Goal: Task Accomplishment & Management: Manage account settings

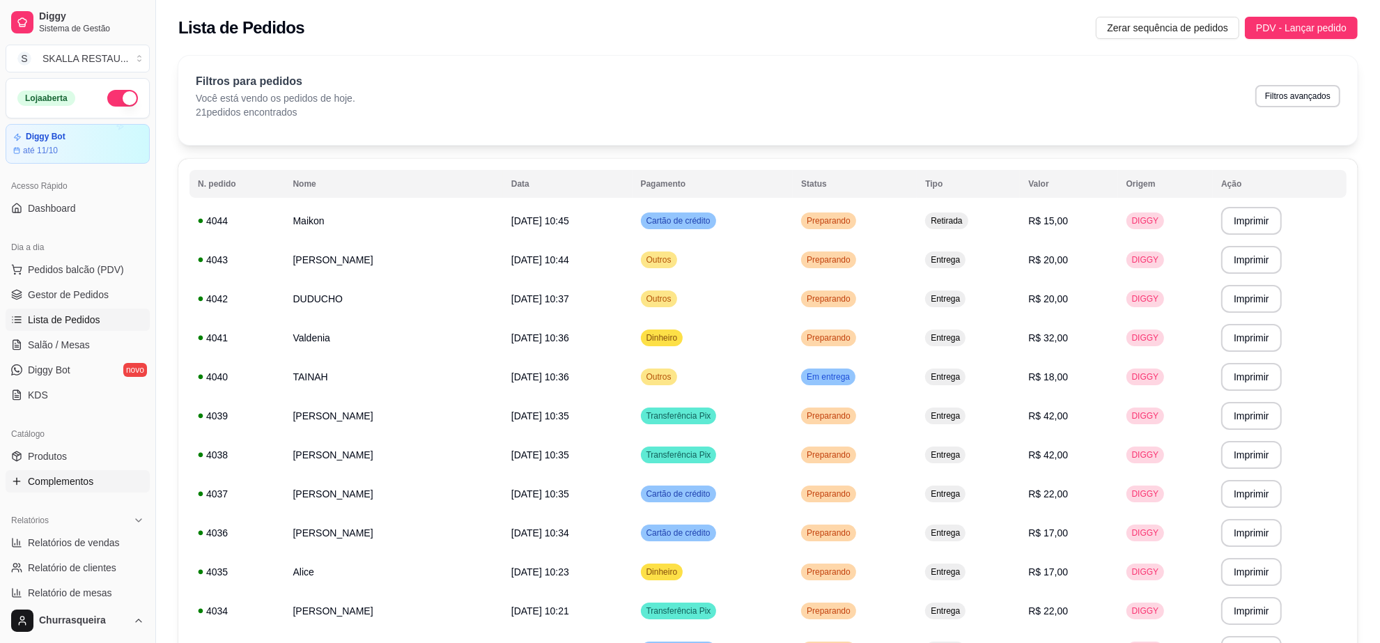
click at [102, 483] on link "Complementos" at bounding box center [78, 481] width 144 height 22
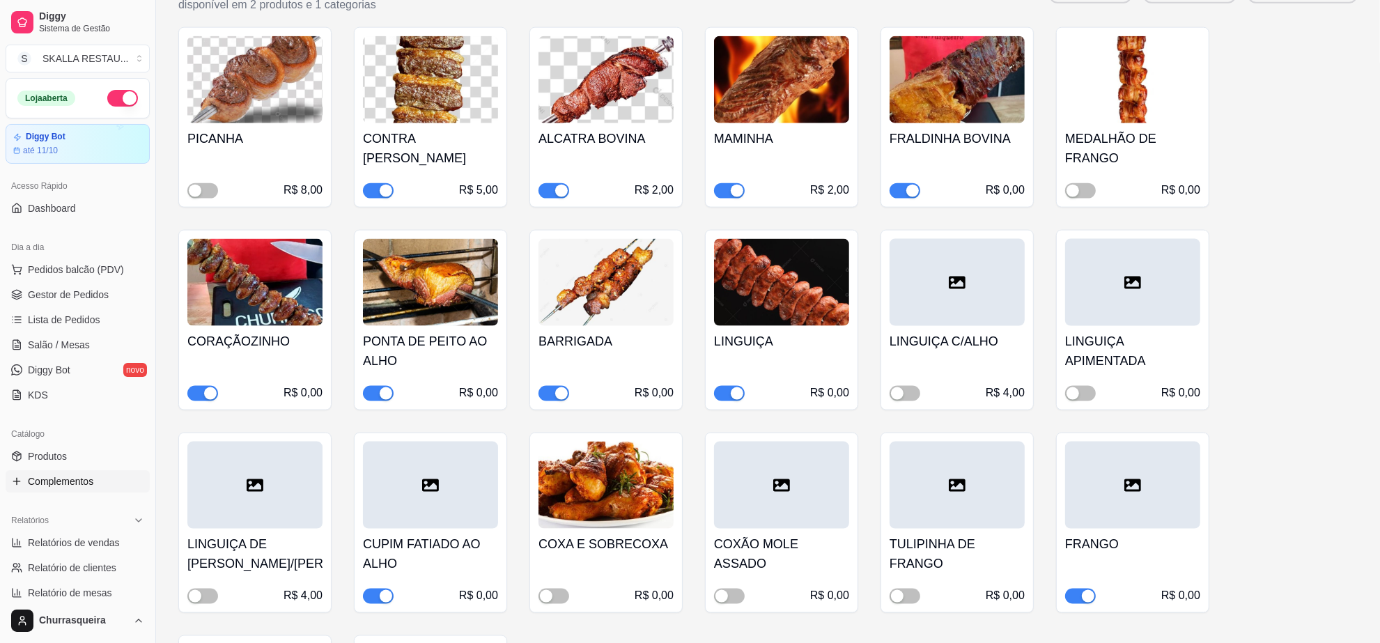
scroll to position [1915, 0]
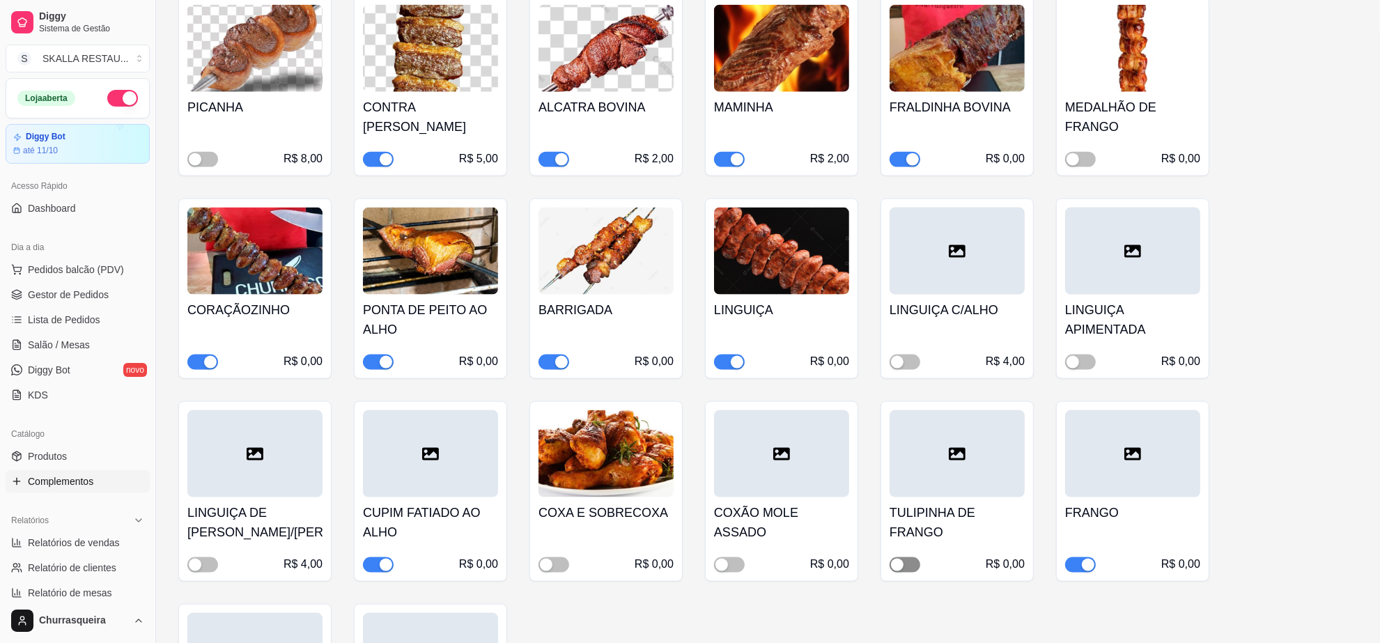
click at [906, 557] on span "button" at bounding box center [904, 564] width 31 height 15
click at [35, 310] on link "Lista de Pedidos" at bounding box center [78, 320] width 144 height 22
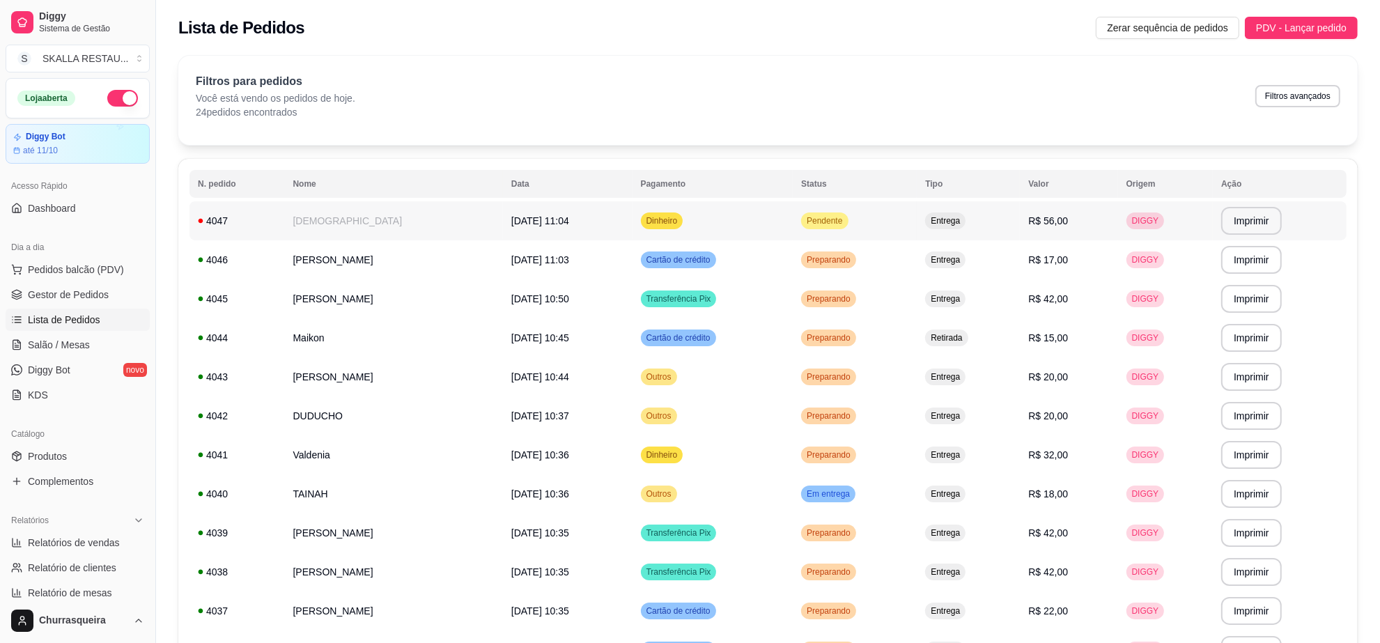
click at [680, 220] on span "Dinheiro" at bounding box center [661, 220] width 37 height 11
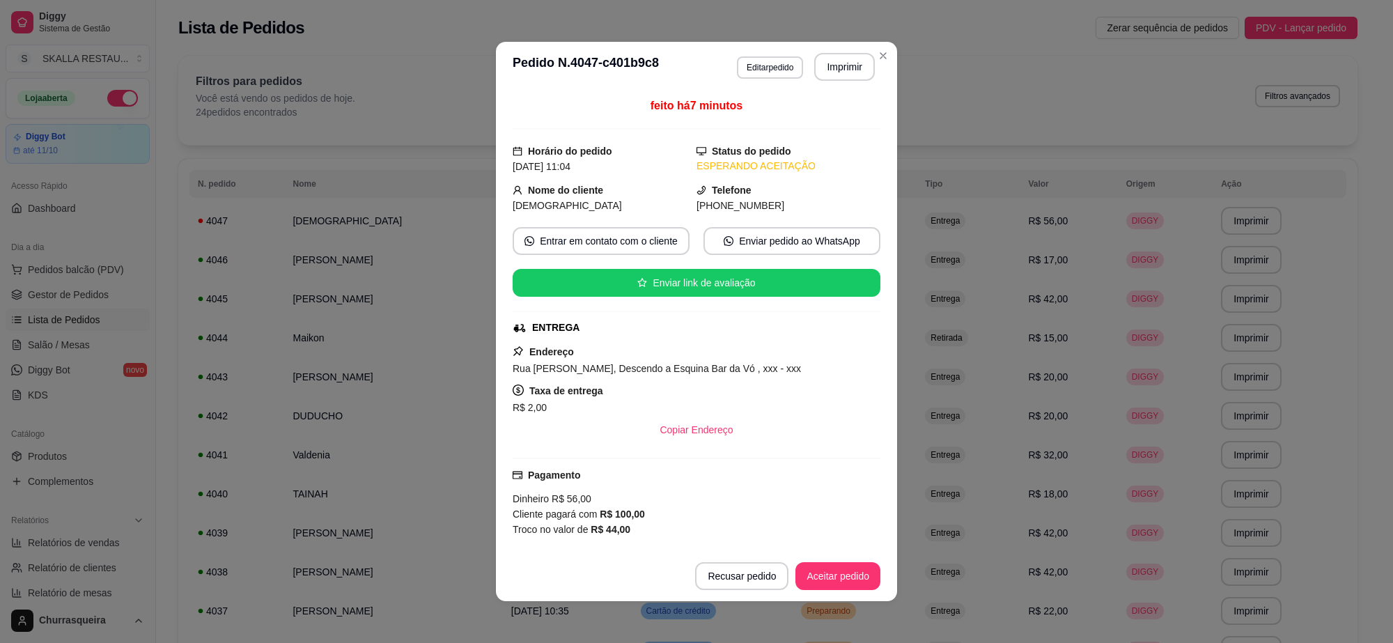
click at [825, 561] on footer "Recusar pedido Aceitar pedido" at bounding box center [696, 576] width 401 height 50
click at [825, 572] on button "Aceitar pedido" at bounding box center [837, 576] width 85 height 28
click at [832, 81] on header "**********" at bounding box center [696, 67] width 401 height 50
click at [832, 70] on button "Imprimir" at bounding box center [844, 67] width 61 height 28
click at [834, 572] on button "Mover para preparo" at bounding box center [826, 576] width 108 height 28
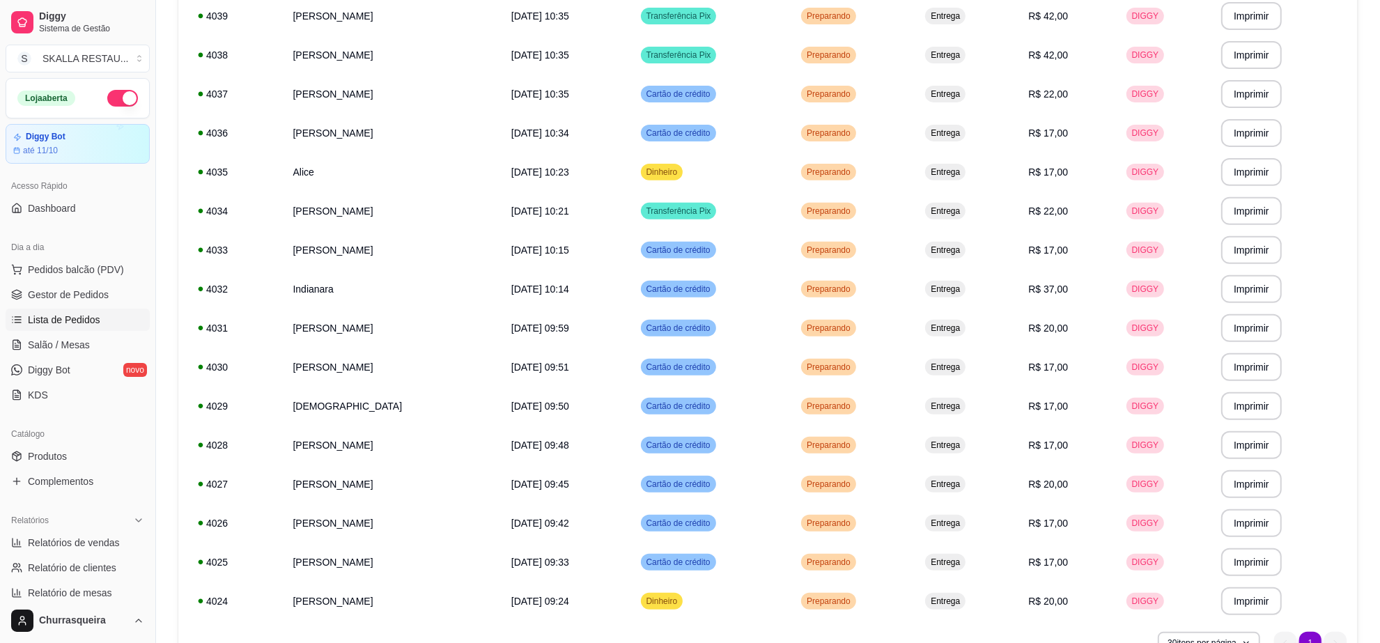
scroll to position [594, 0]
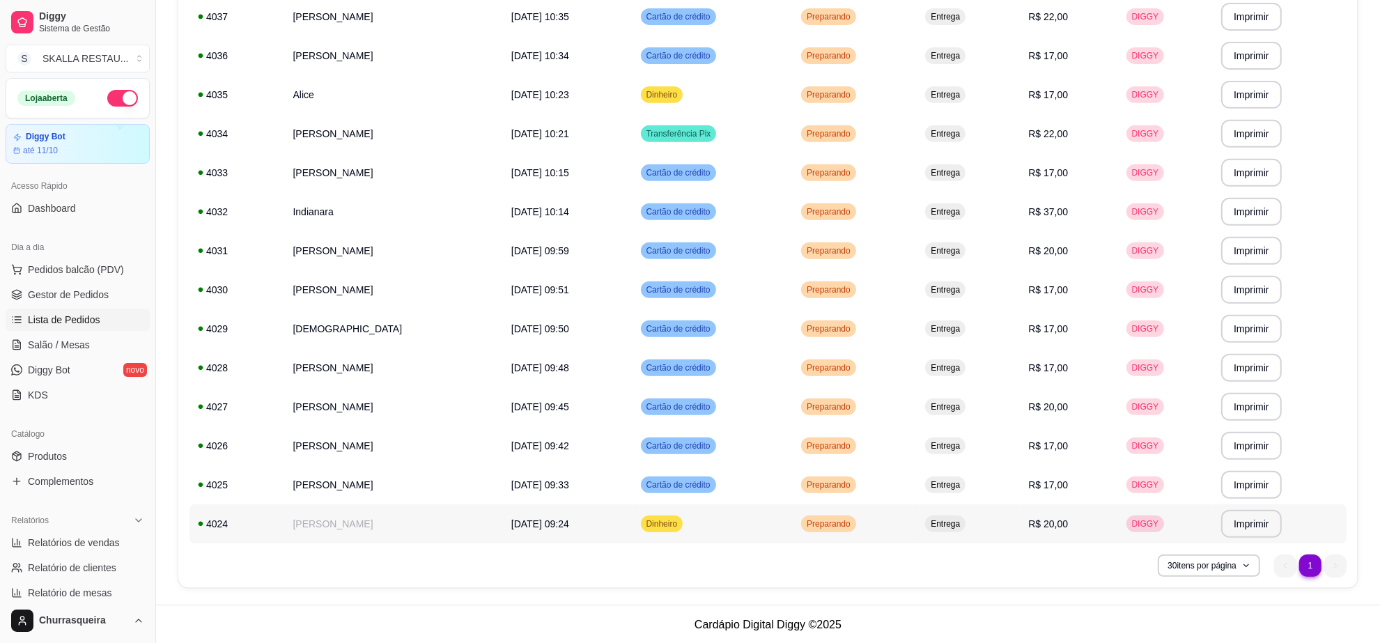
click at [853, 522] on span "Preparando" at bounding box center [828, 523] width 49 height 11
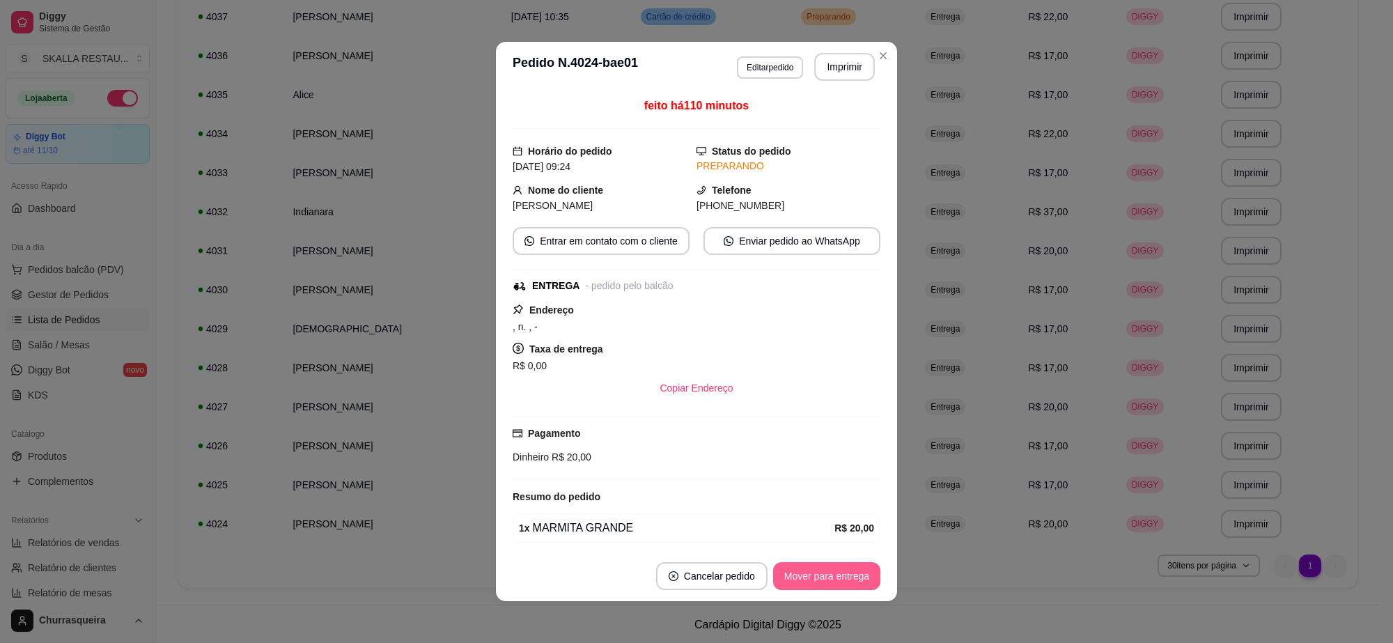
click at [813, 584] on button "Mover para entrega" at bounding box center [826, 576] width 107 height 28
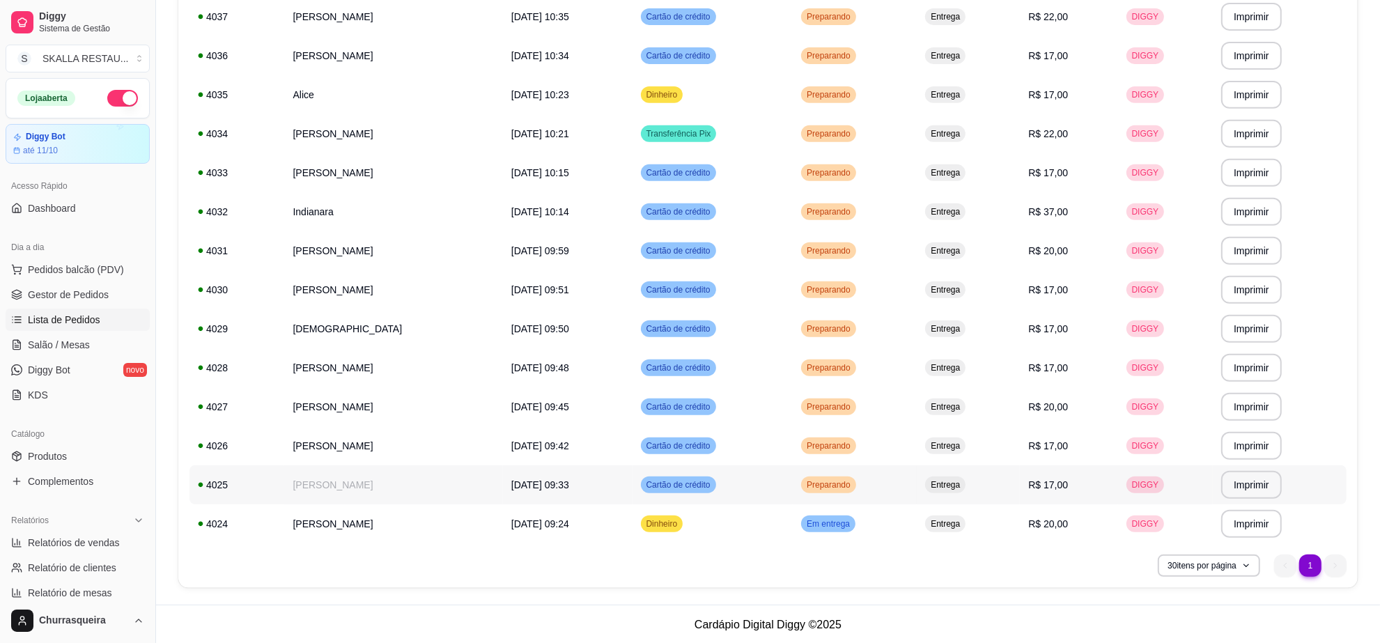
click at [916, 478] on td "Preparando" at bounding box center [855, 484] width 124 height 39
click at [349, 458] on td "[PERSON_NAME]" at bounding box center [393, 445] width 218 height 39
click at [451, 427] on td "[PERSON_NAME]" at bounding box center [393, 445] width 218 height 39
click at [390, 400] on td "[PERSON_NAME]" at bounding box center [393, 406] width 218 height 39
click at [334, 361] on td "[PERSON_NAME]" at bounding box center [393, 367] width 218 height 39
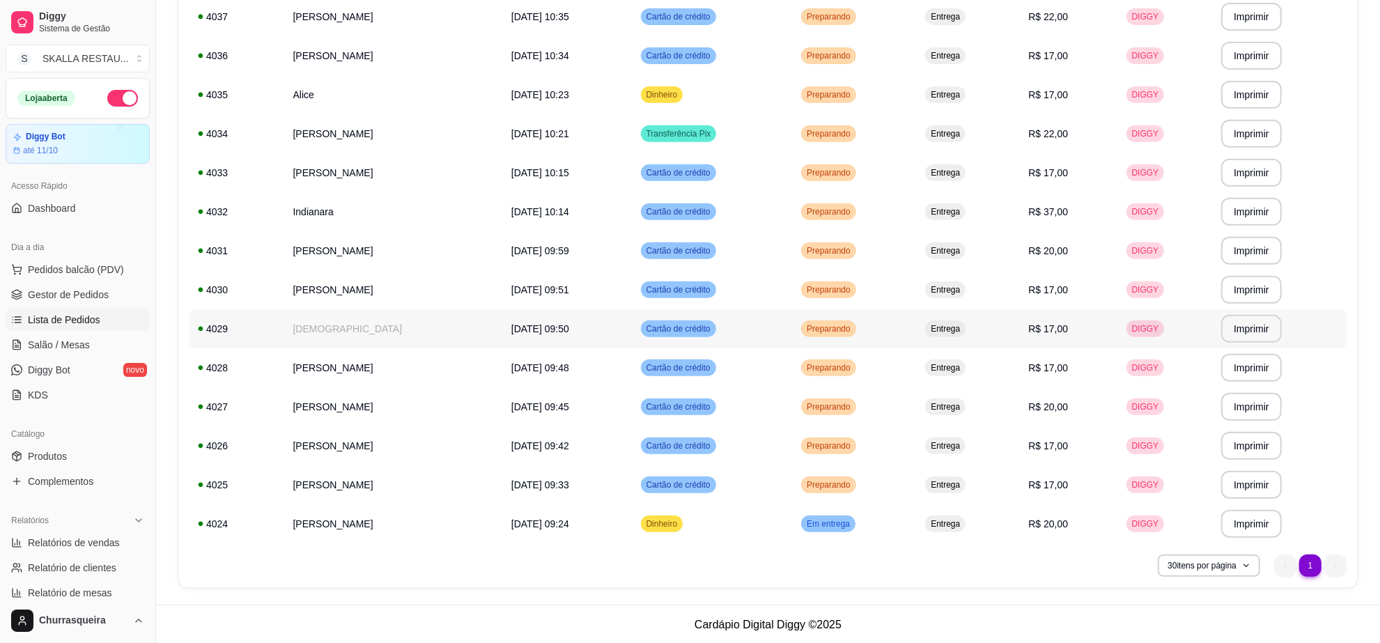
click at [329, 341] on td "[DEMOGRAPHIC_DATA]" at bounding box center [393, 328] width 218 height 39
click at [325, 326] on td "[DEMOGRAPHIC_DATA]" at bounding box center [393, 328] width 218 height 39
click at [322, 294] on td "[PERSON_NAME]" at bounding box center [393, 289] width 218 height 39
click at [356, 274] on td "[PERSON_NAME]" at bounding box center [393, 289] width 218 height 39
click at [336, 256] on td "[PERSON_NAME]" at bounding box center [393, 250] width 218 height 39
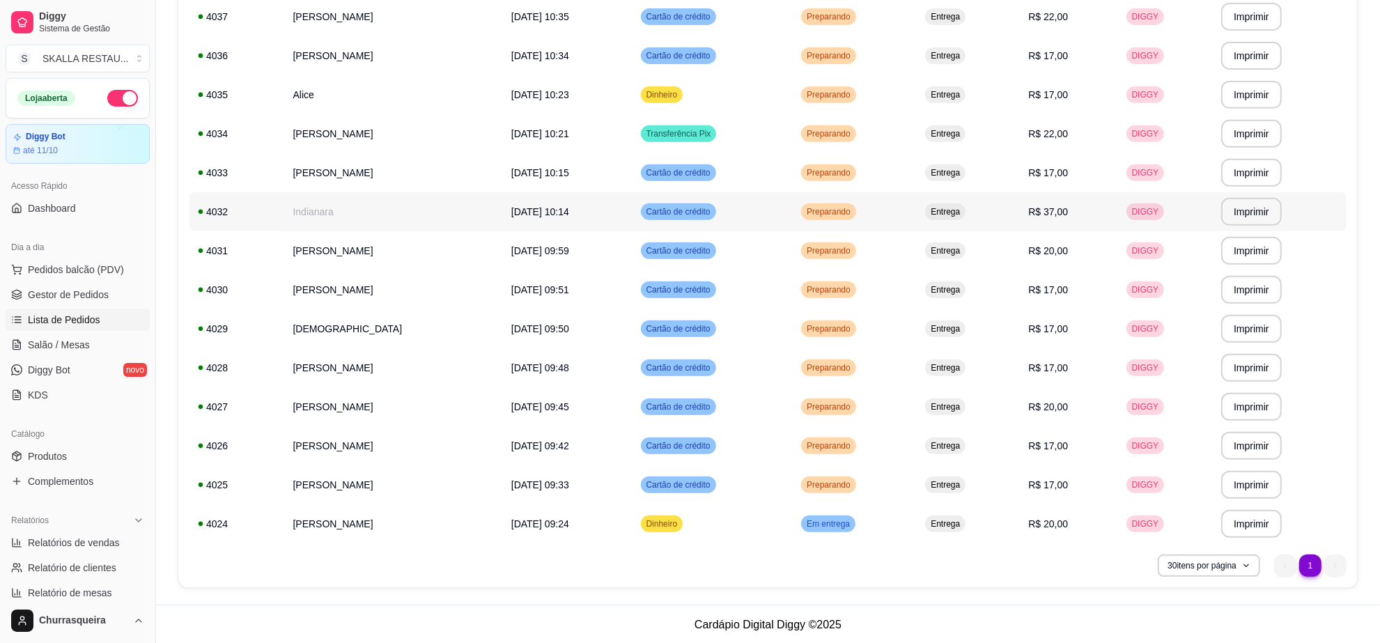
click at [347, 221] on td "Indianara" at bounding box center [393, 211] width 218 height 39
click at [342, 181] on td "[PERSON_NAME]" at bounding box center [393, 172] width 218 height 39
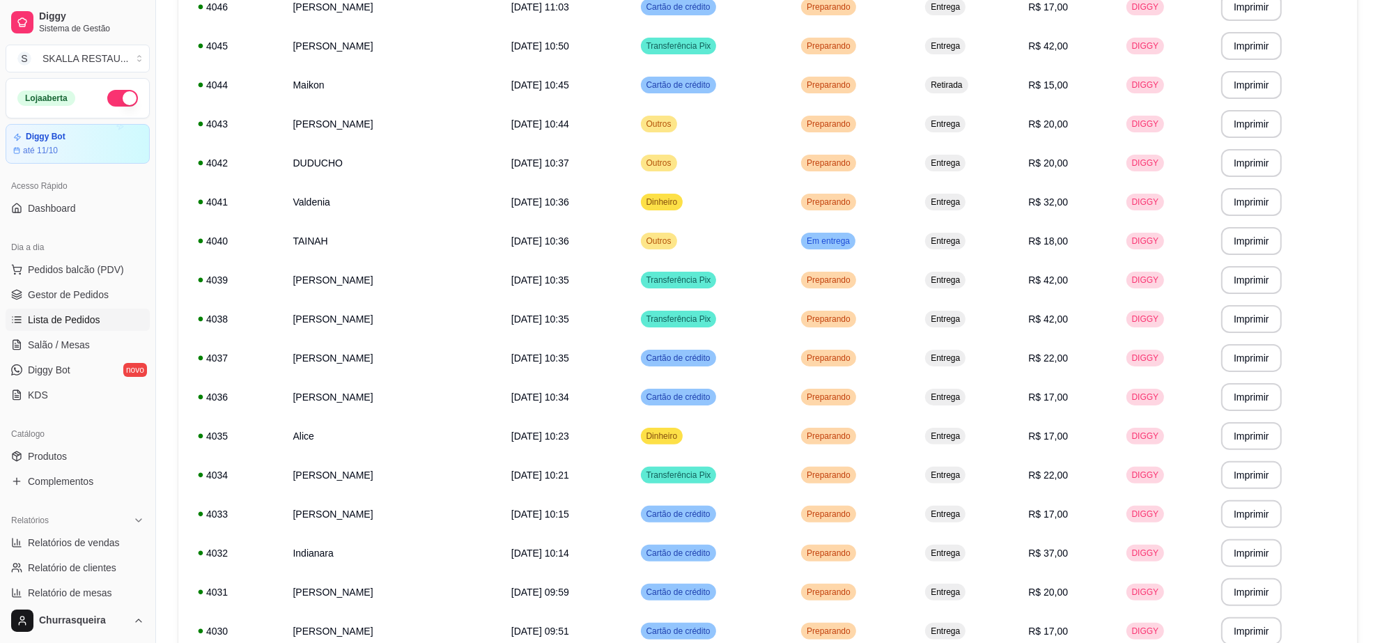
scroll to position [246, 0]
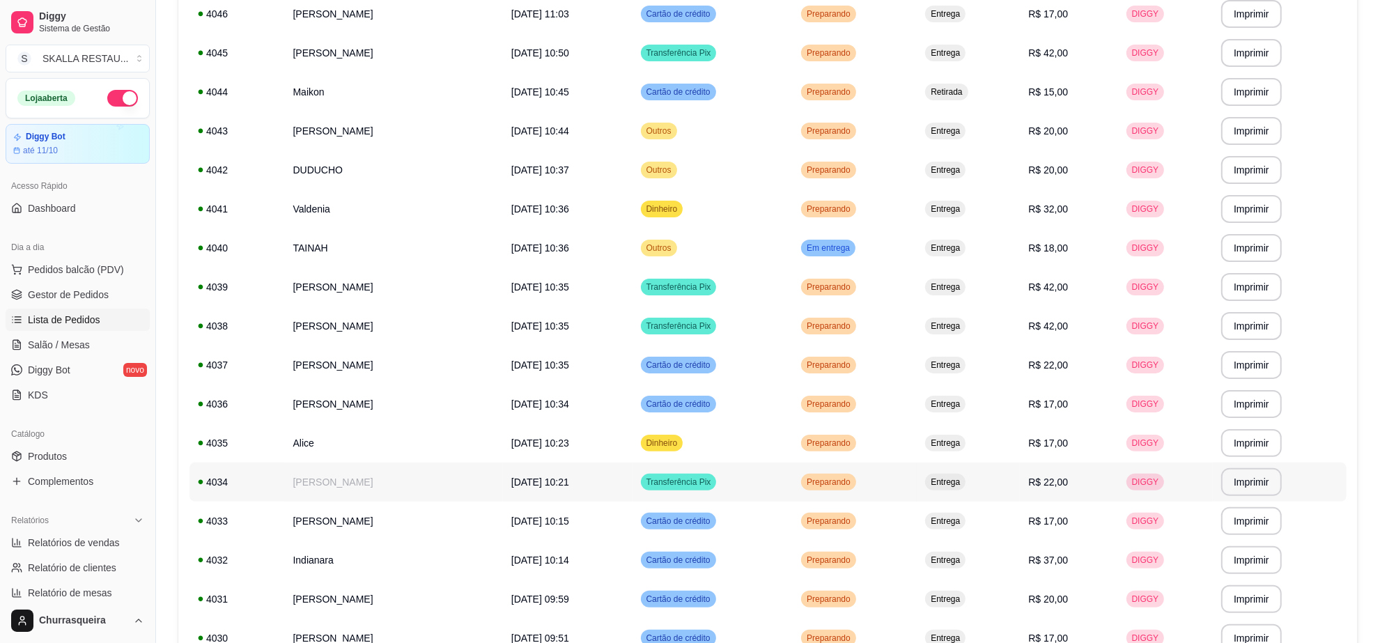
click at [360, 470] on td "[PERSON_NAME]" at bounding box center [393, 481] width 218 height 39
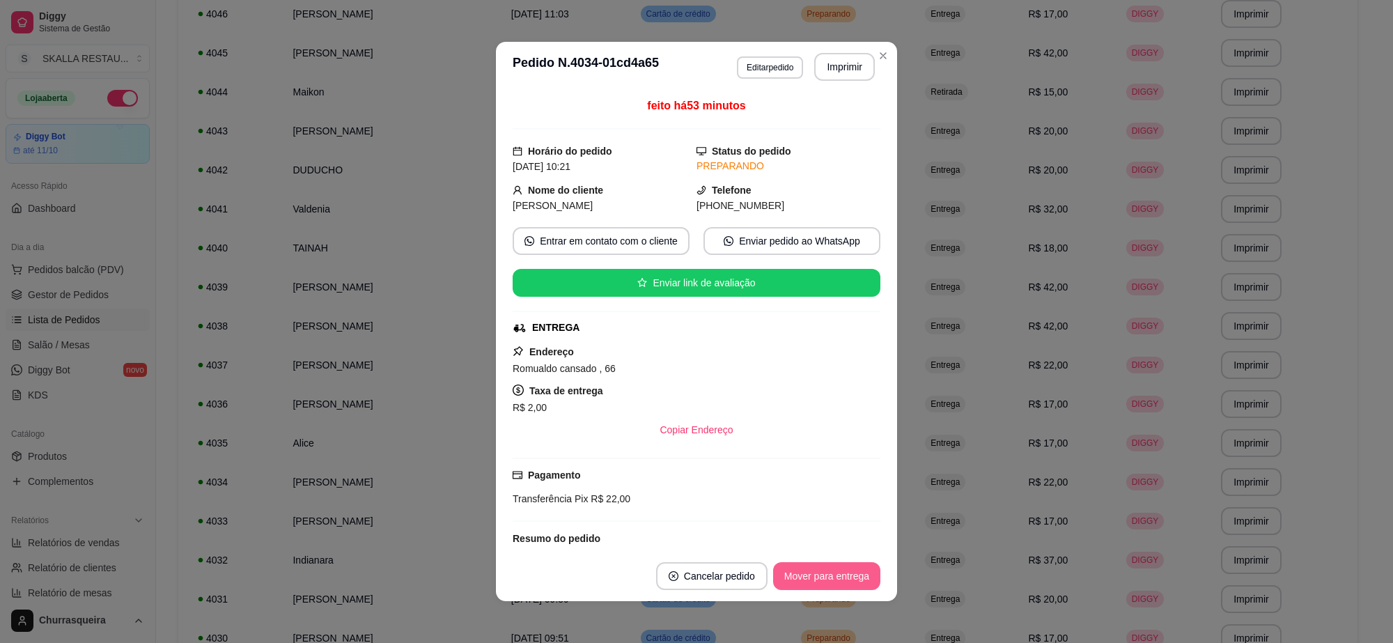
click at [806, 581] on button "Mover para entrega" at bounding box center [826, 576] width 107 height 28
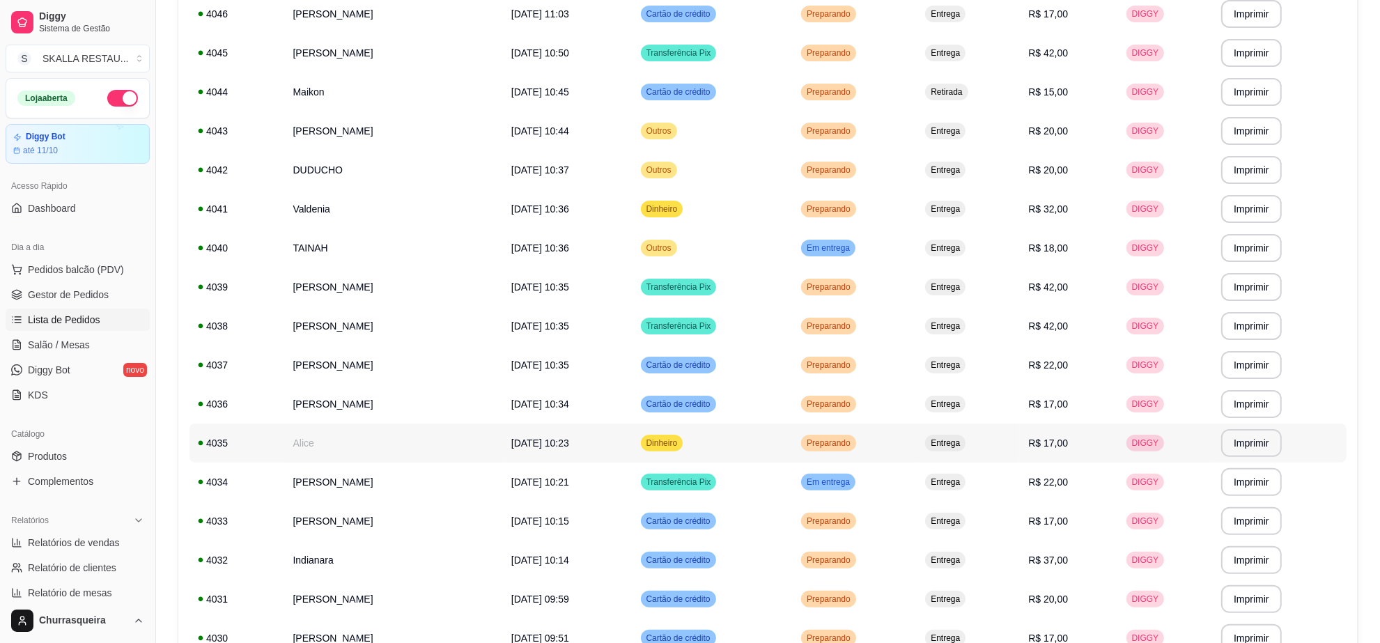
click at [350, 444] on td "Alice" at bounding box center [393, 442] width 218 height 39
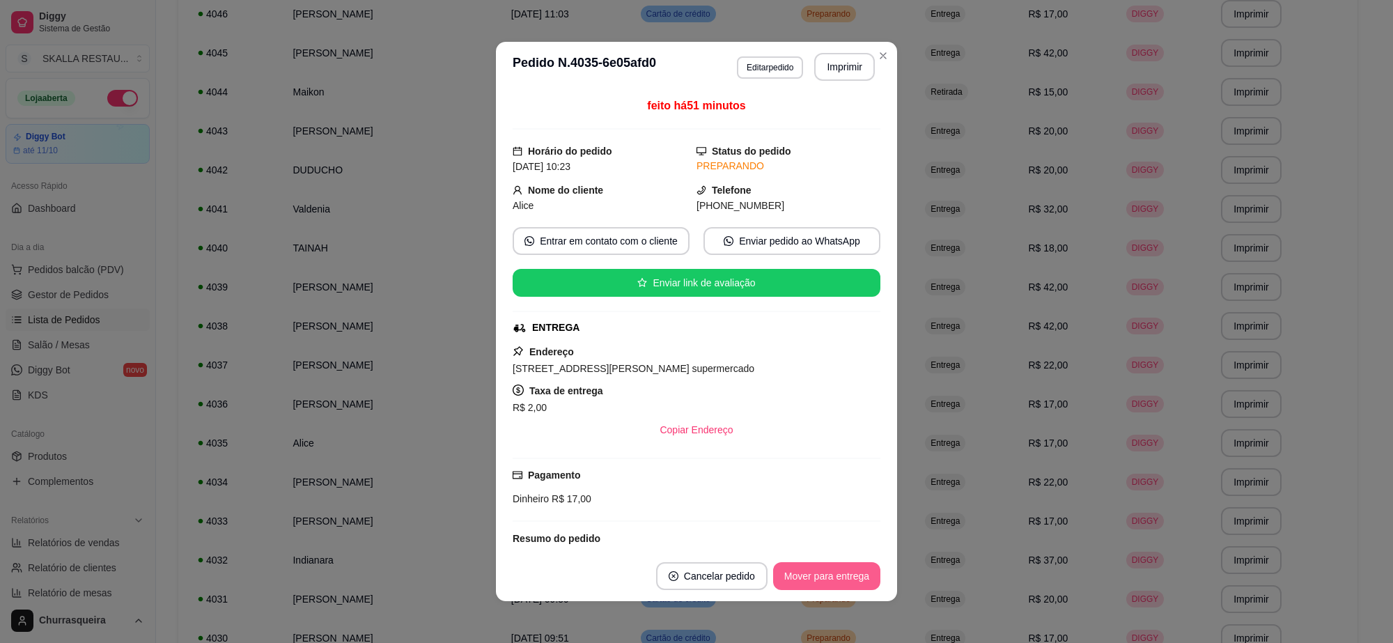
click at [844, 583] on button "Mover para entrega" at bounding box center [826, 576] width 107 height 28
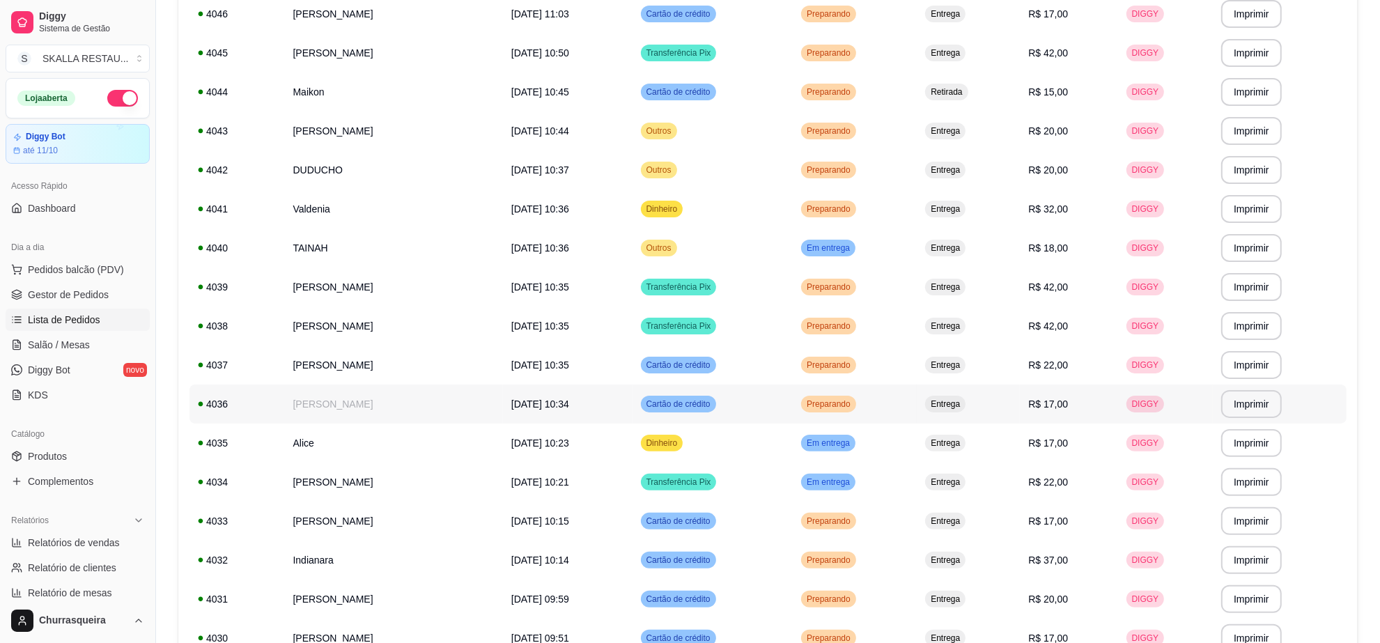
click at [304, 397] on td "[PERSON_NAME]" at bounding box center [393, 403] width 218 height 39
click at [310, 357] on td "[PERSON_NAME]" at bounding box center [393, 364] width 218 height 39
click at [311, 329] on td "[PERSON_NAME]" at bounding box center [393, 325] width 218 height 39
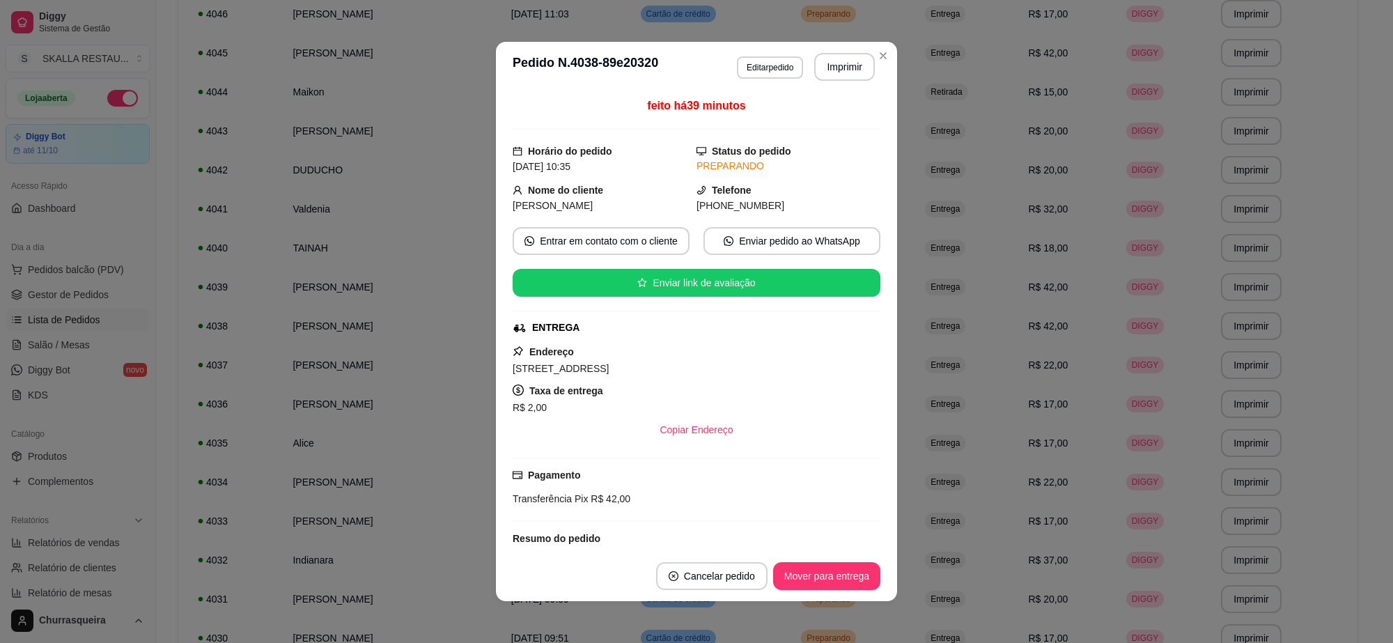
click at [799, 584] on button "Mover para entrega" at bounding box center [826, 576] width 107 height 28
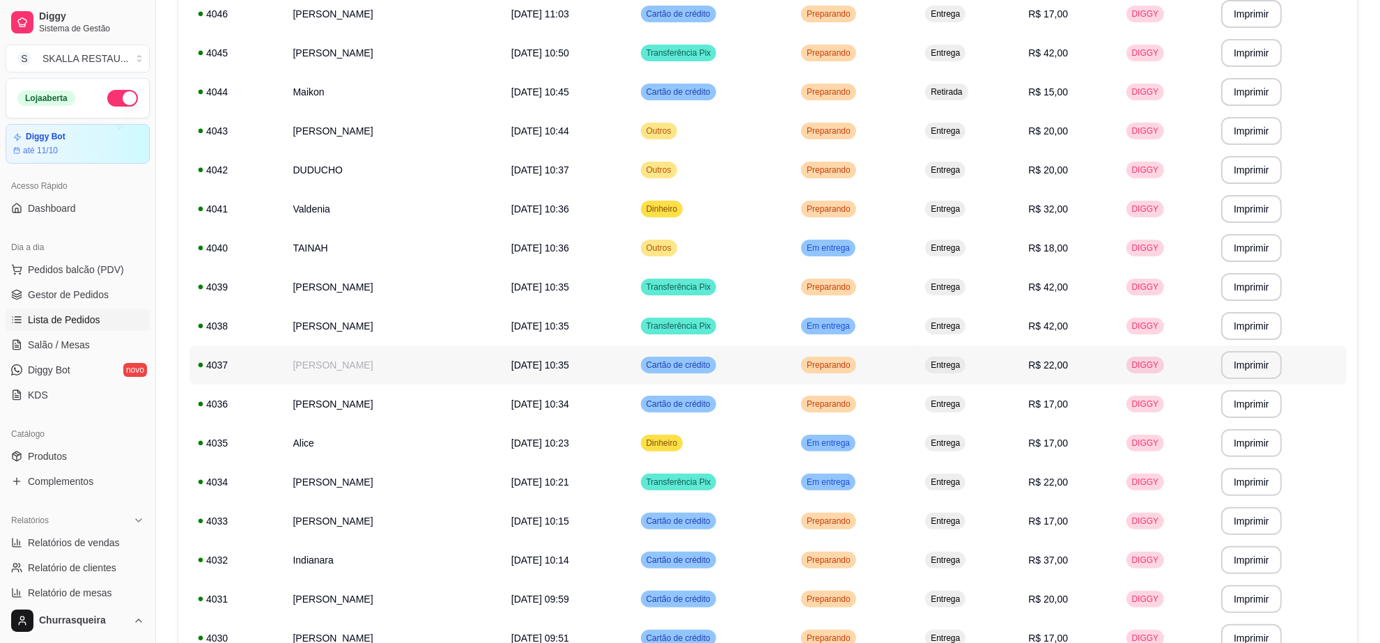
click at [368, 369] on td "[PERSON_NAME]" at bounding box center [393, 364] width 218 height 39
click at [355, 399] on td "[PERSON_NAME]" at bounding box center [393, 403] width 218 height 39
click at [360, 286] on td "[PERSON_NAME]" at bounding box center [393, 286] width 218 height 39
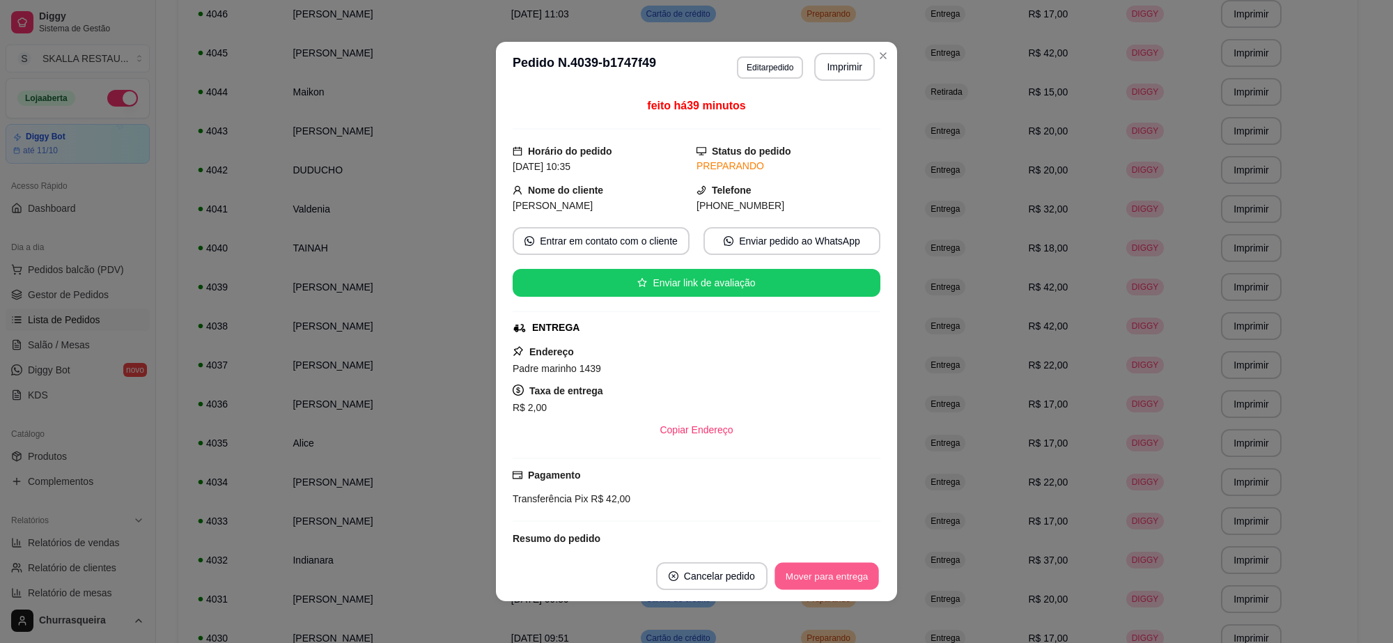
click at [822, 572] on button "Mover para entrega" at bounding box center [826, 576] width 104 height 27
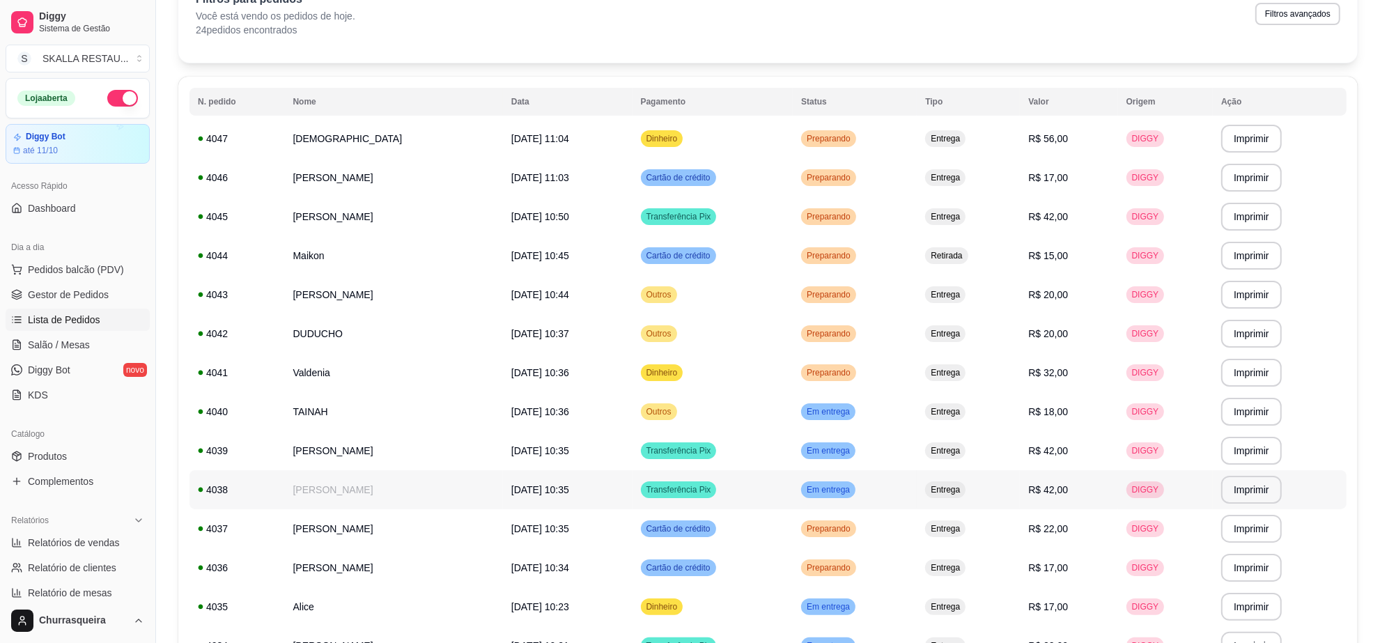
scroll to position [72, 0]
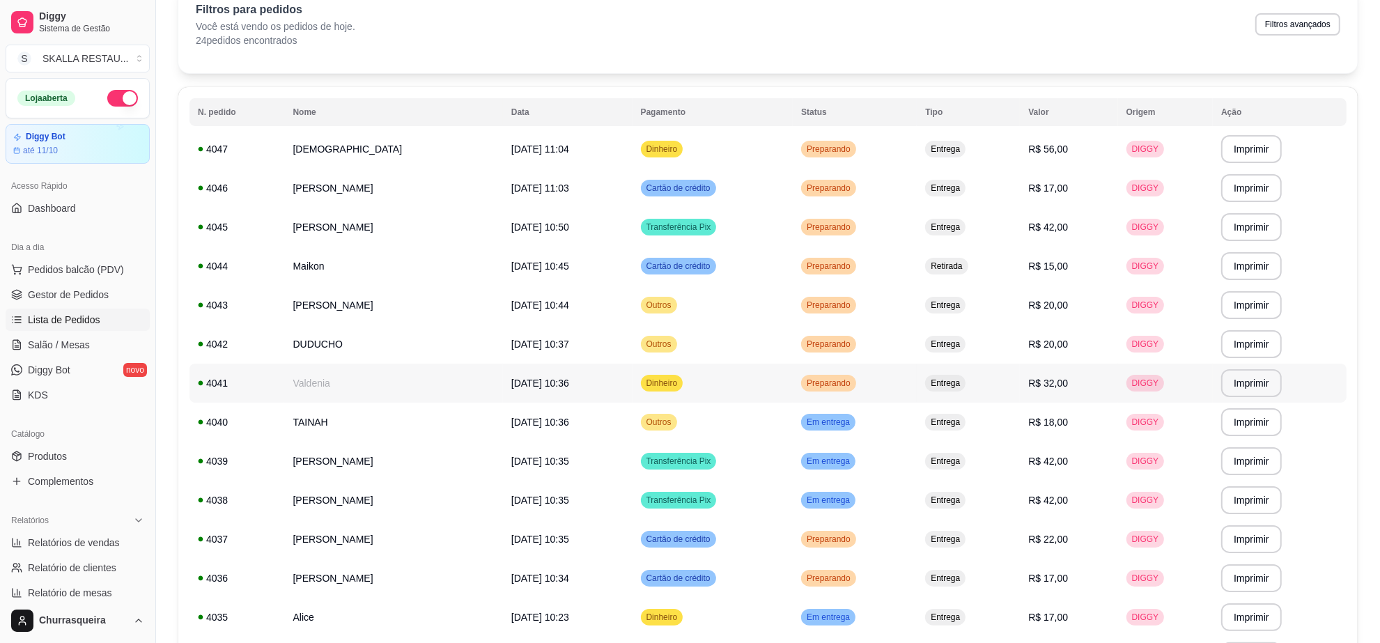
click at [352, 371] on td "Valdenia" at bounding box center [393, 383] width 218 height 39
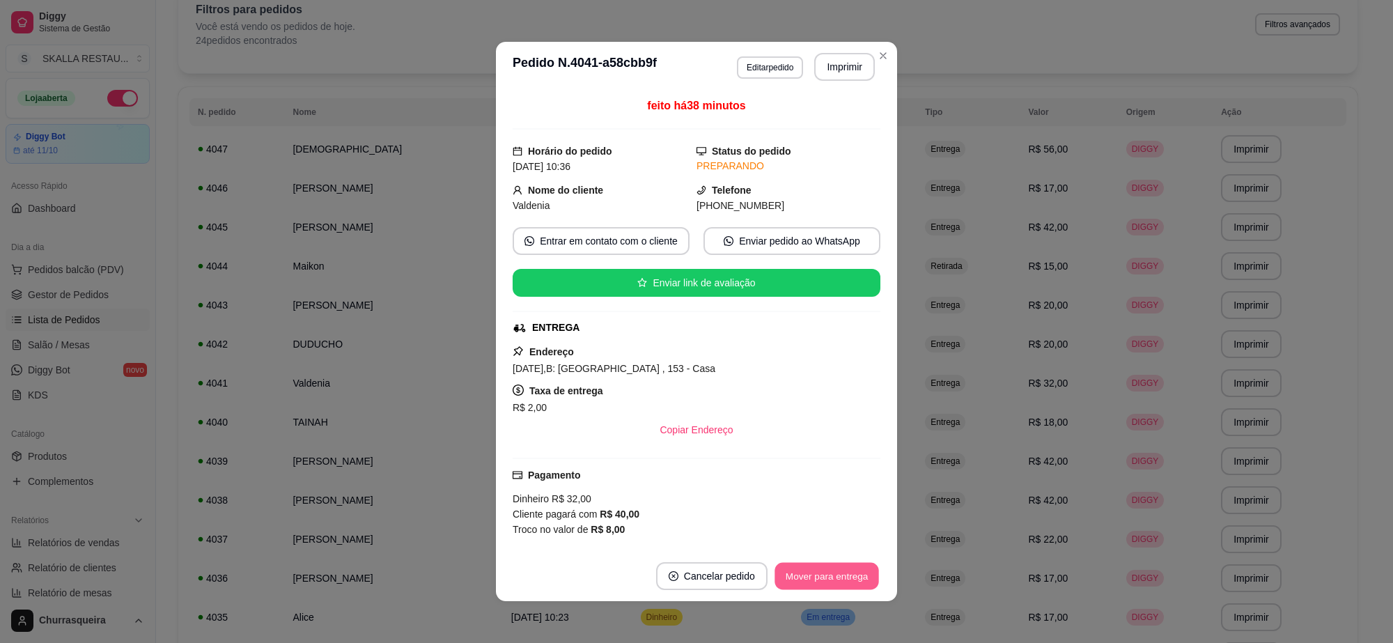
click at [830, 571] on button "Mover para entrega" at bounding box center [826, 576] width 104 height 27
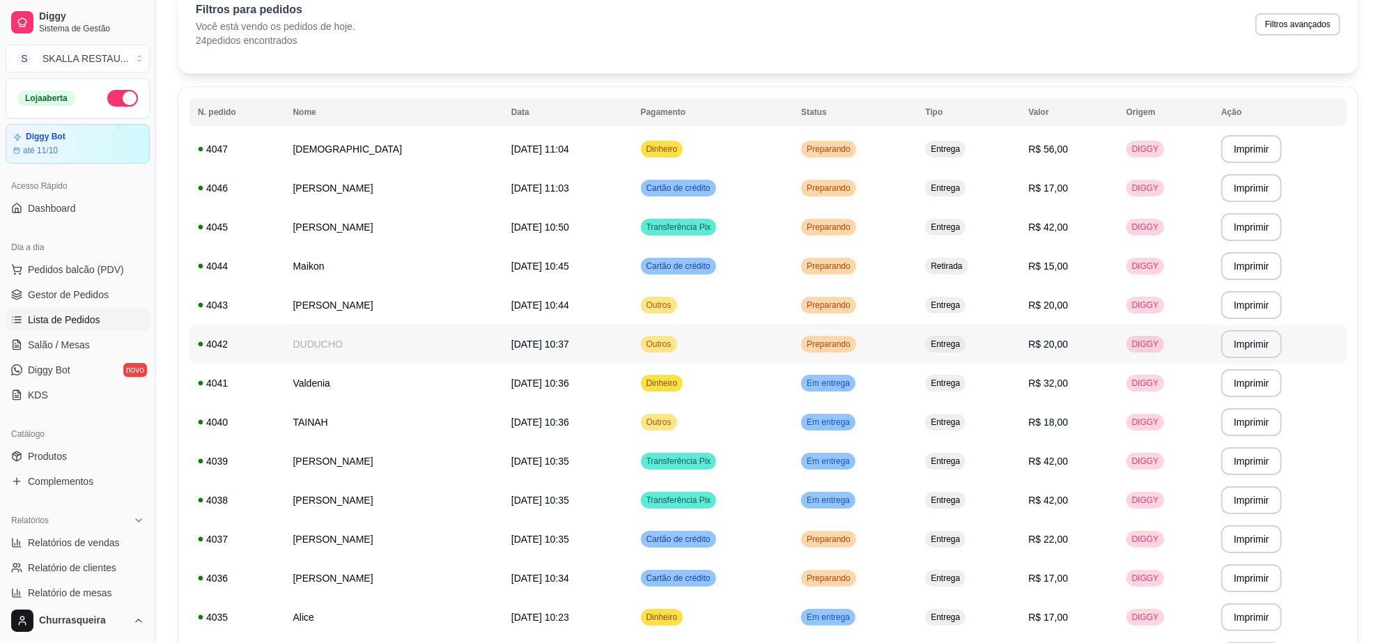
click at [319, 357] on td "DUDUCHO" at bounding box center [393, 344] width 218 height 39
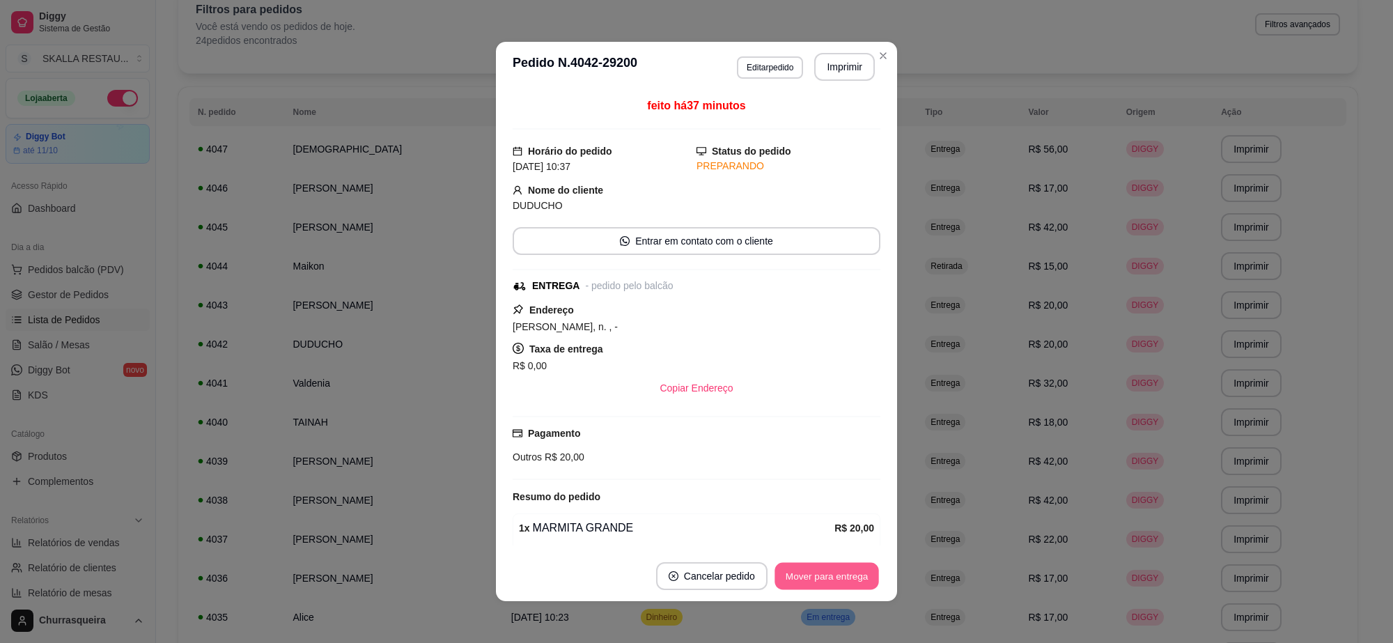
click at [809, 565] on button "Mover para entrega" at bounding box center [826, 576] width 104 height 27
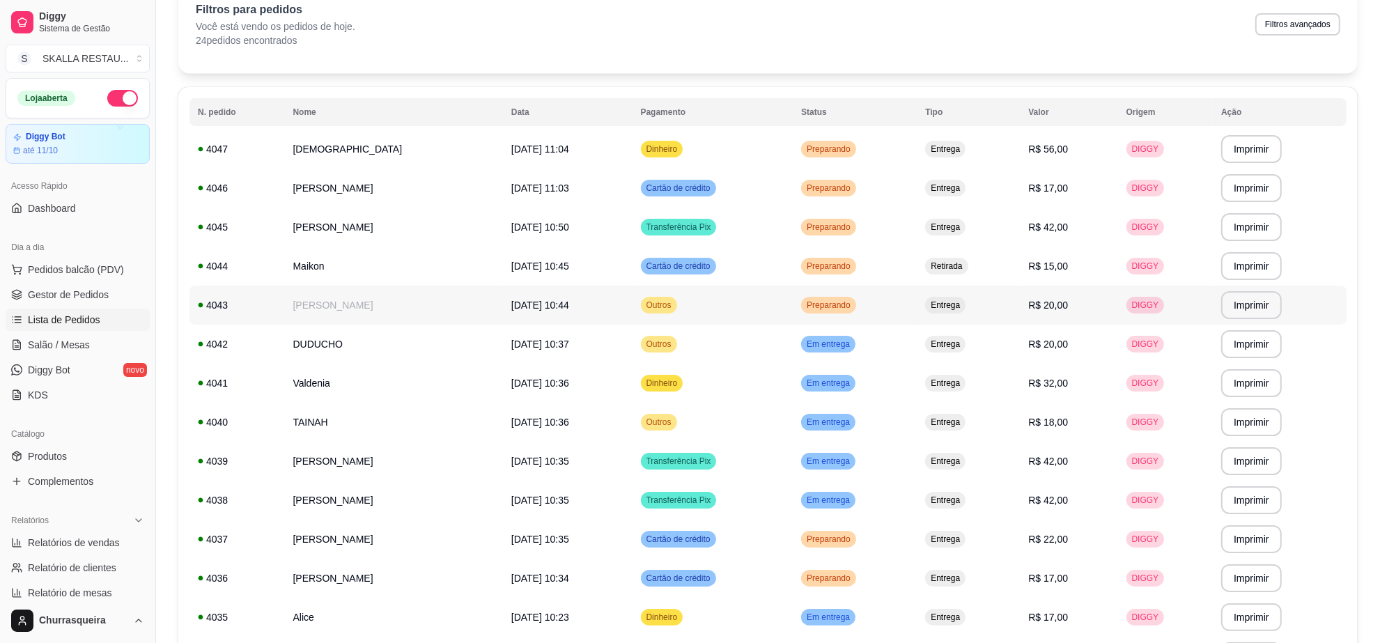
click at [352, 300] on td "[PERSON_NAME]" at bounding box center [393, 305] width 218 height 39
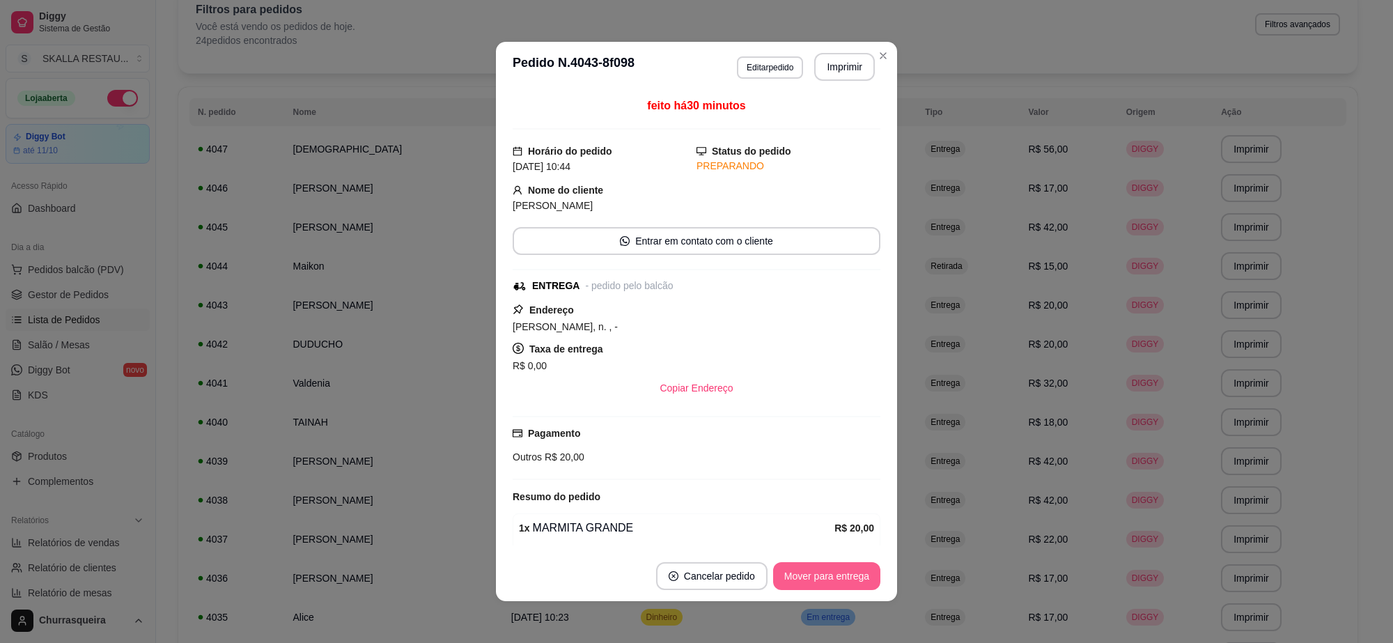
click at [826, 576] on button "Mover para entrega" at bounding box center [826, 576] width 107 height 28
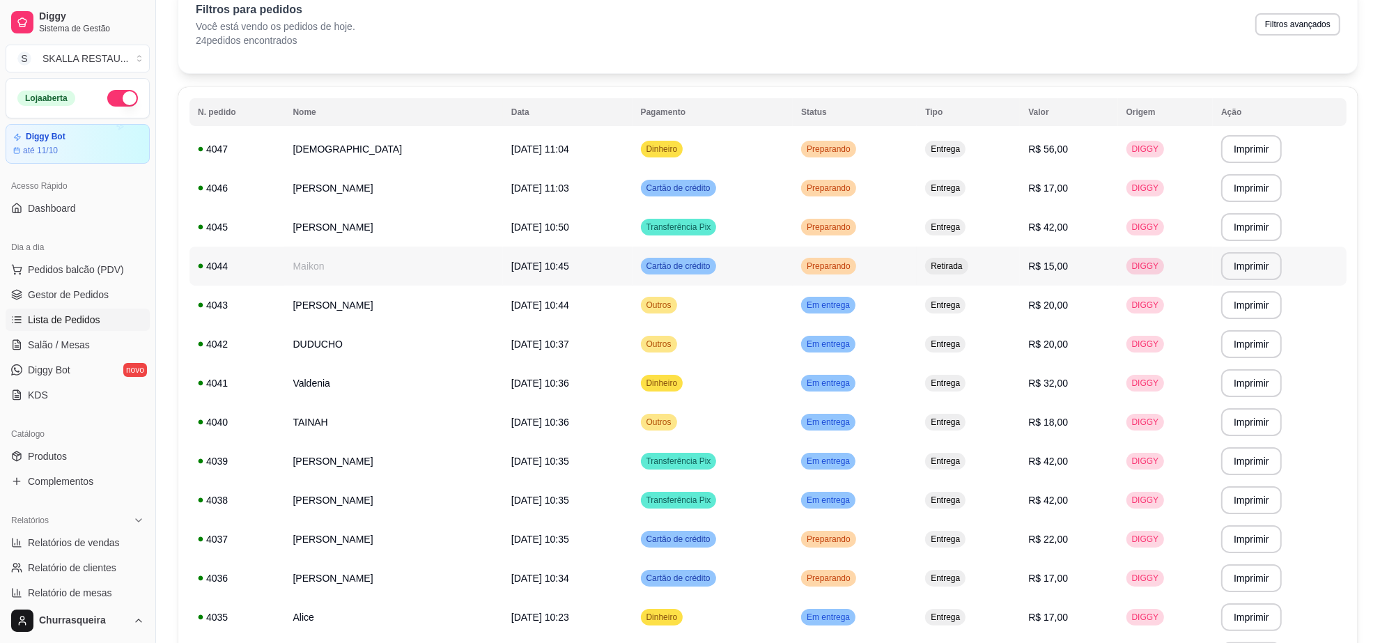
click at [360, 265] on td "Maikon" at bounding box center [393, 266] width 218 height 39
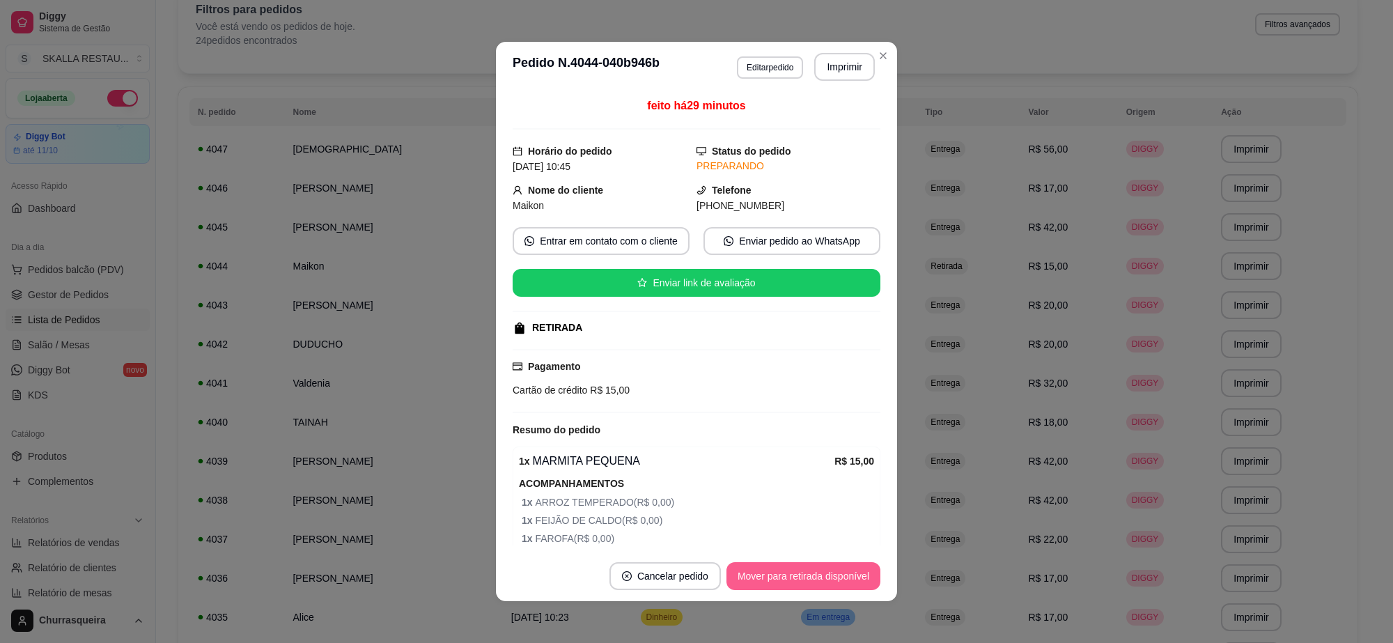
click at [813, 572] on button "Mover para retirada disponível" at bounding box center [803, 576] width 154 height 28
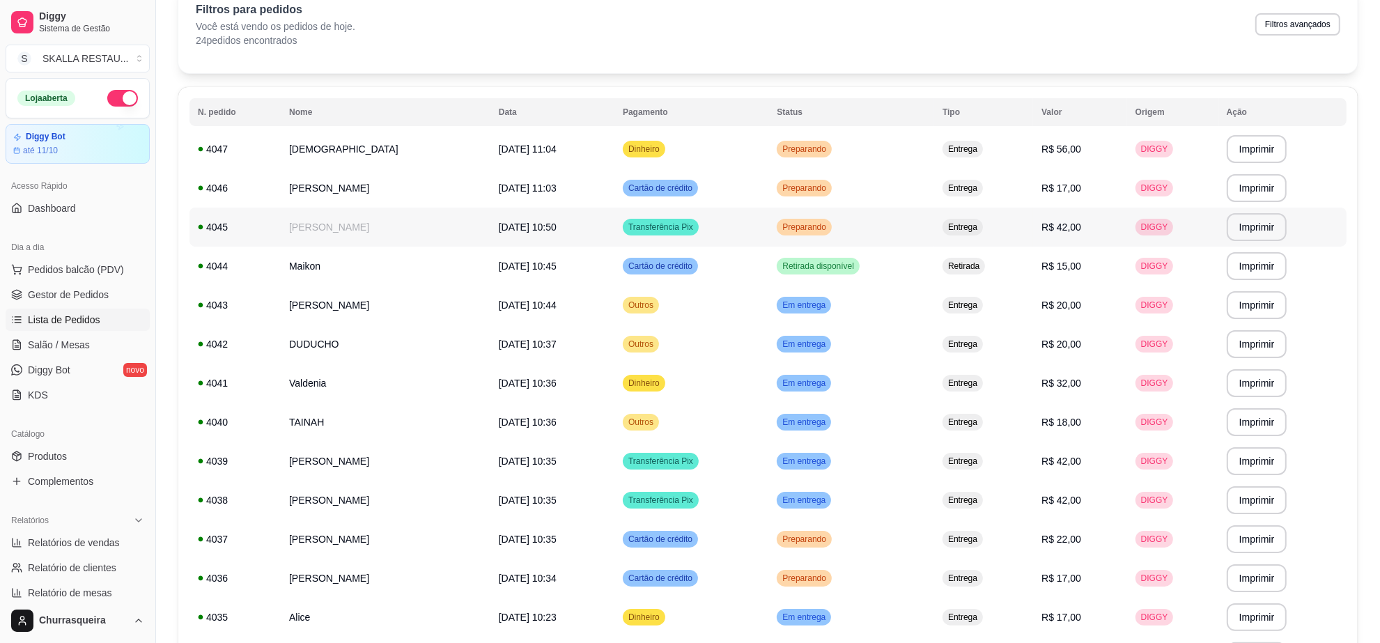
click at [320, 230] on td "[PERSON_NAME]" at bounding box center [386, 227] width 210 height 39
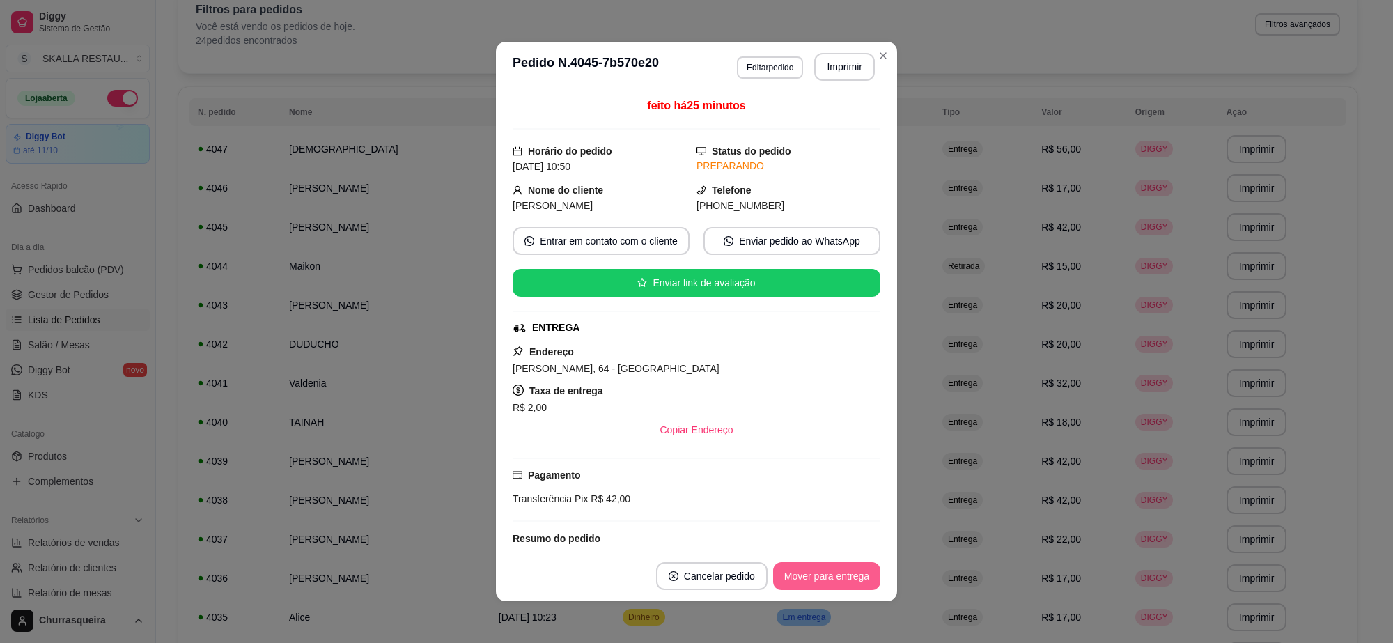
click at [799, 575] on button "Mover para entrega" at bounding box center [826, 576] width 107 height 28
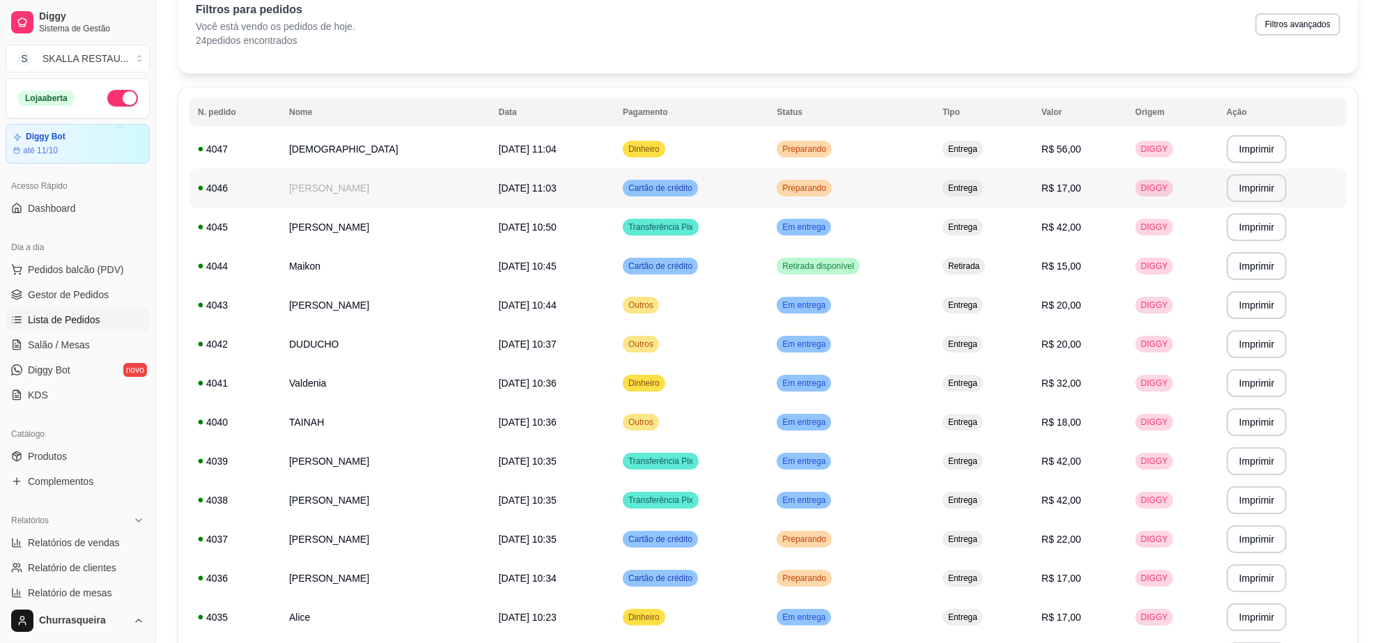
click at [375, 196] on td "[PERSON_NAME]" at bounding box center [386, 188] width 210 height 39
click at [427, 152] on td "[DEMOGRAPHIC_DATA]" at bounding box center [386, 149] width 210 height 39
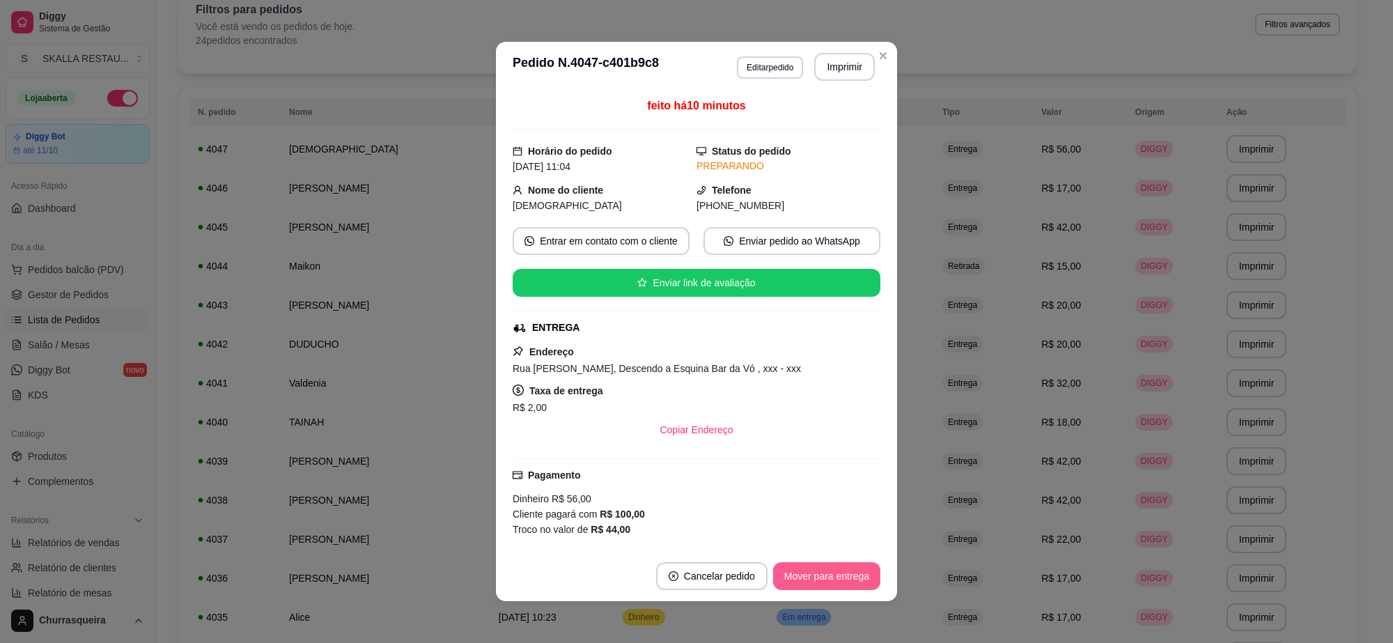
click at [827, 575] on button "Mover para entrega" at bounding box center [826, 576] width 107 height 28
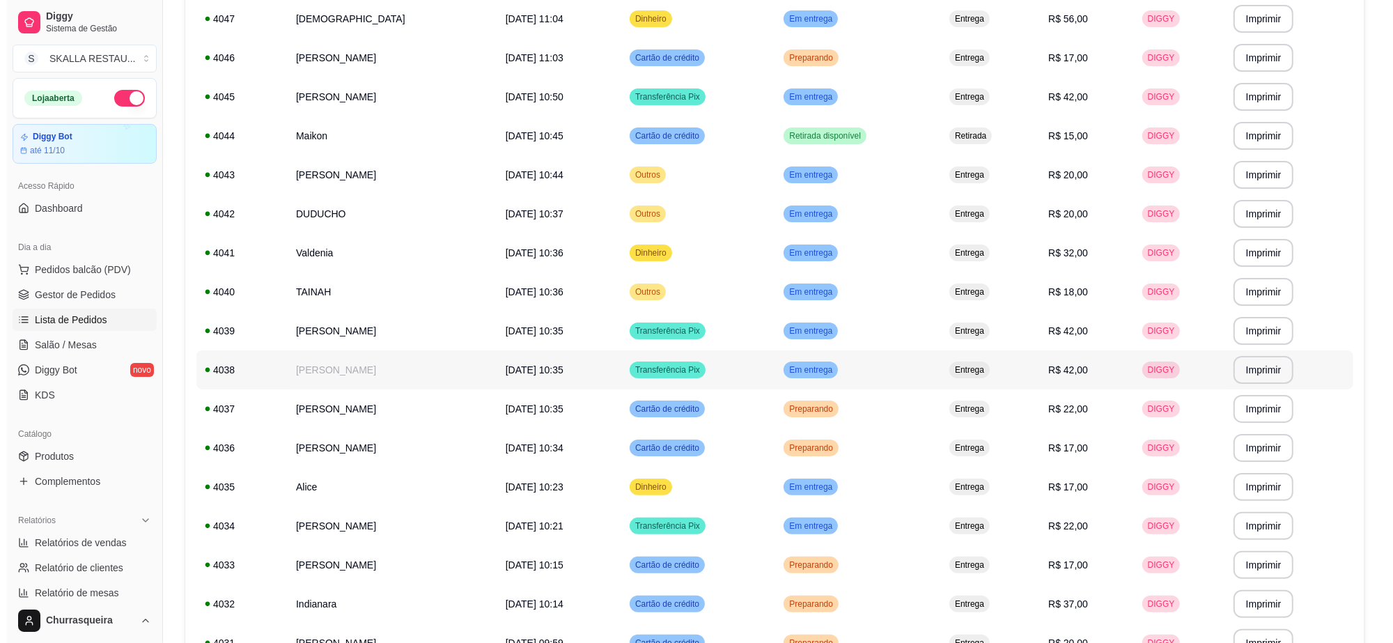
scroll to position [0, 0]
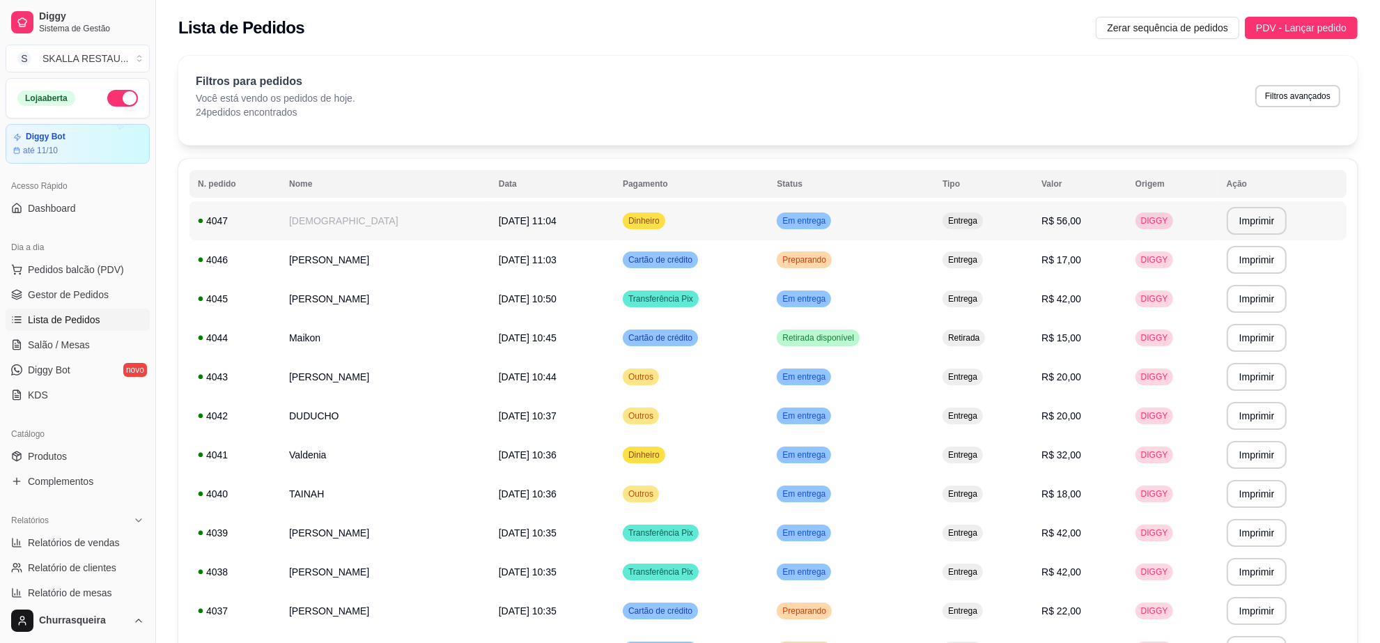
click at [370, 210] on td "[DEMOGRAPHIC_DATA]" at bounding box center [386, 220] width 210 height 39
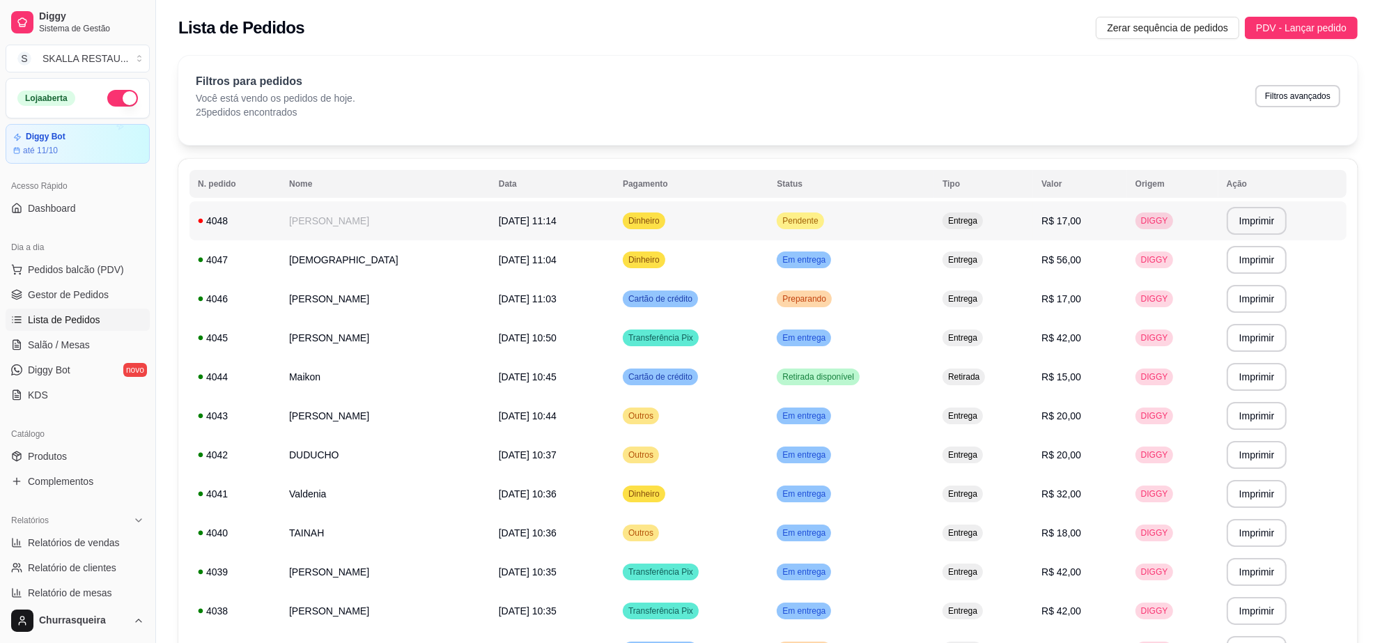
click at [820, 224] on span "Pendente" at bounding box center [799, 220] width 41 height 11
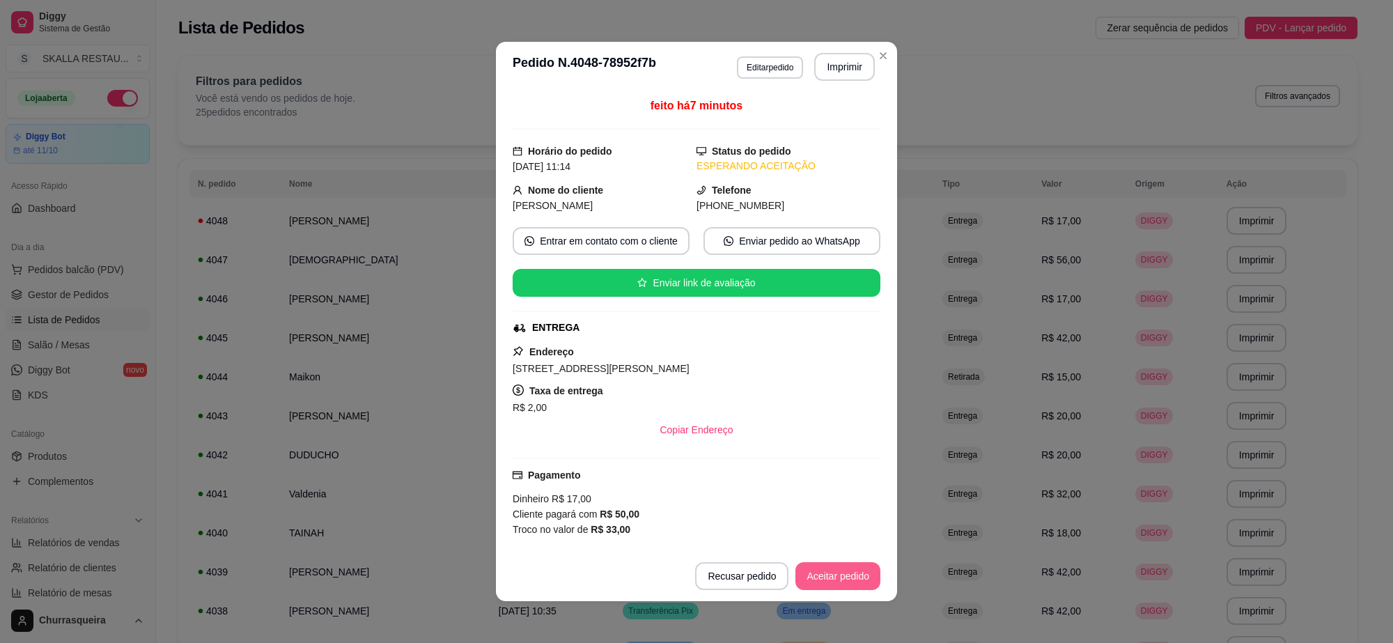
click at [850, 579] on button "Aceitar pedido" at bounding box center [837, 576] width 85 height 28
click at [850, 74] on button "Imprimir" at bounding box center [844, 67] width 58 height 27
click at [819, 573] on button "Mover para preparo" at bounding box center [826, 576] width 104 height 27
click at [875, 68] on header "**********" at bounding box center [696, 67] width 401 height 50
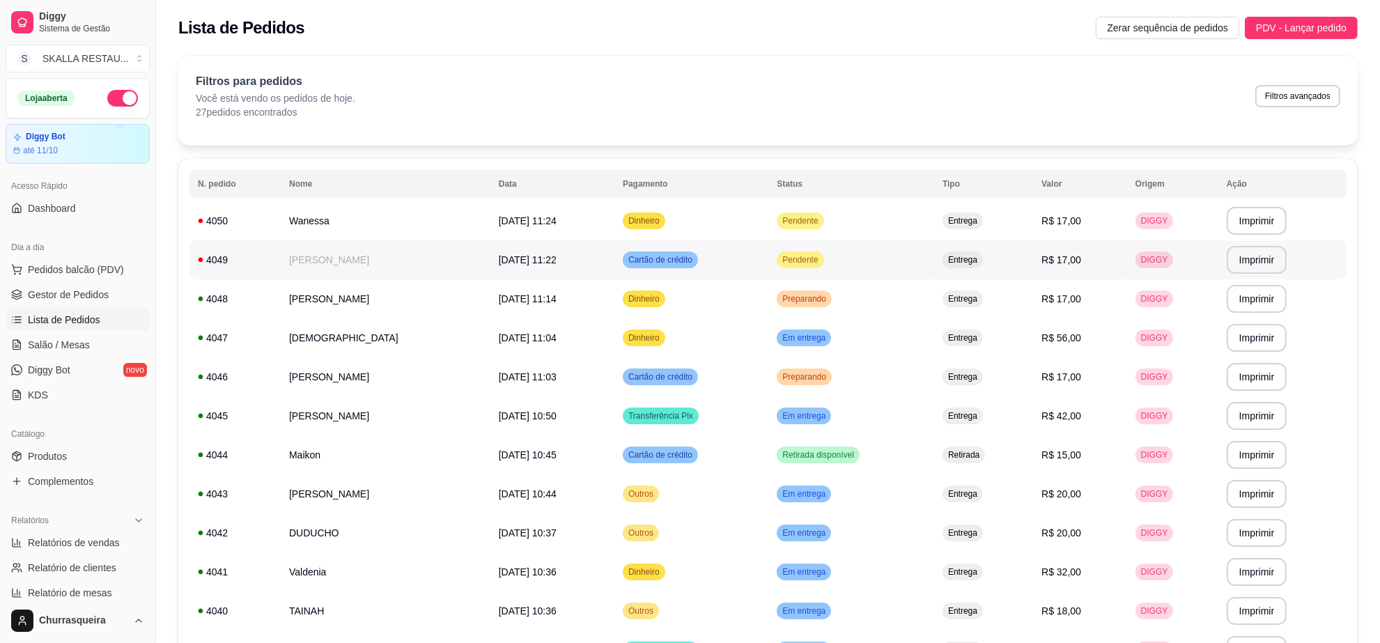
click at [580, 272] on td "[DATE] 11:22" at bounding box center [552, 259] width 124 height 39
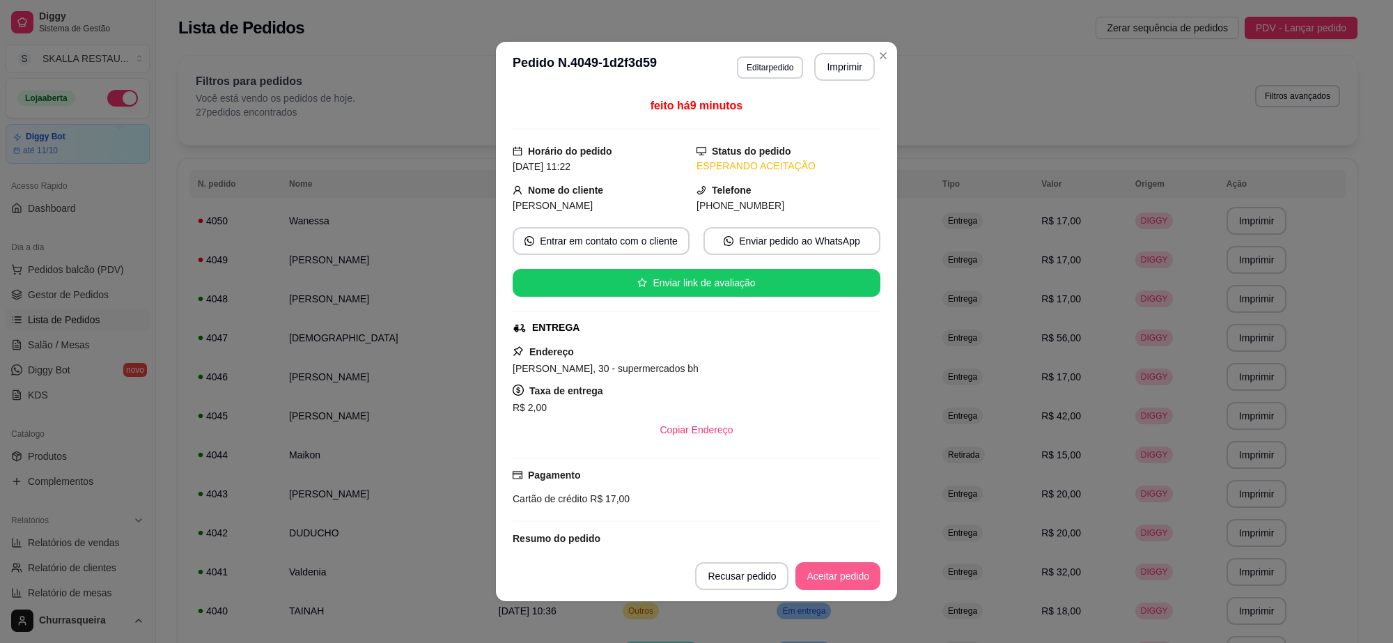
click at [813, 575] on button "Aceitar pedido" at bounding box center [837, 576] width 85 height 28
click at [813, 575] on button "Mover para preparo" at bounding box center [826, 576] width 108 height 28
click at [822, 73] on button "Imprimir" at bounding box center [844, 67] width 61 height 28
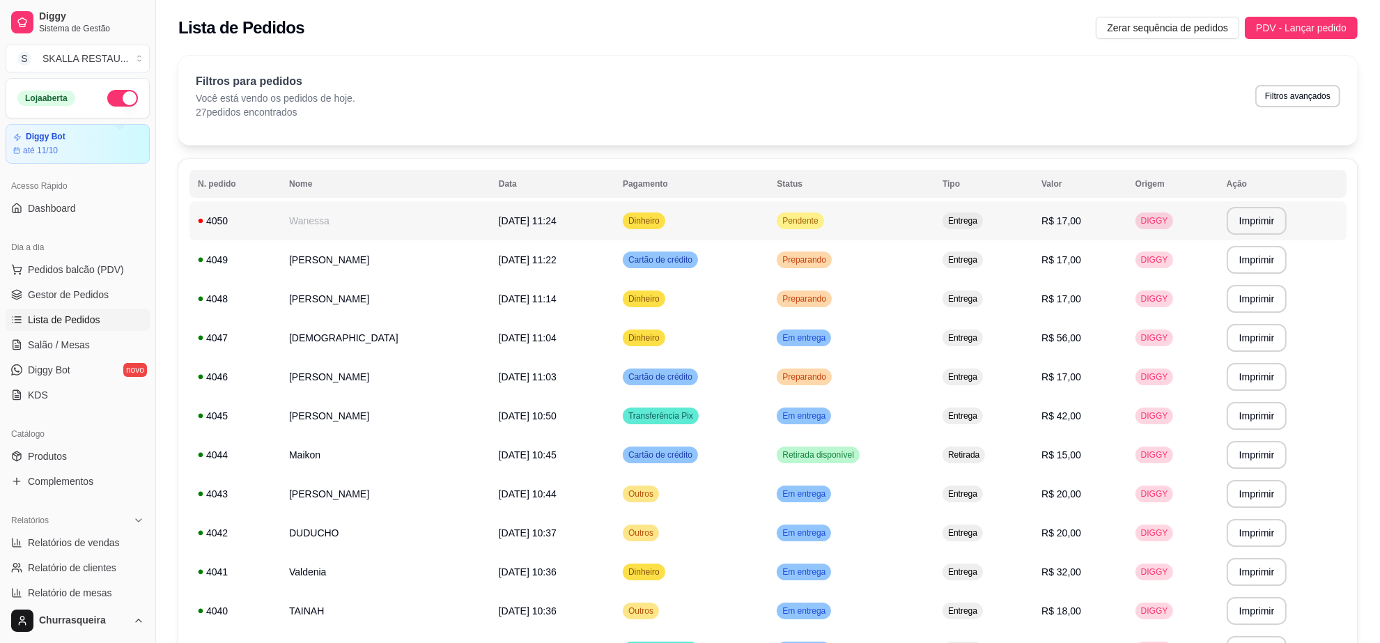
click at [378, 216] on td "Wanessa" at bounding box center [386, 220] width 210 height 39
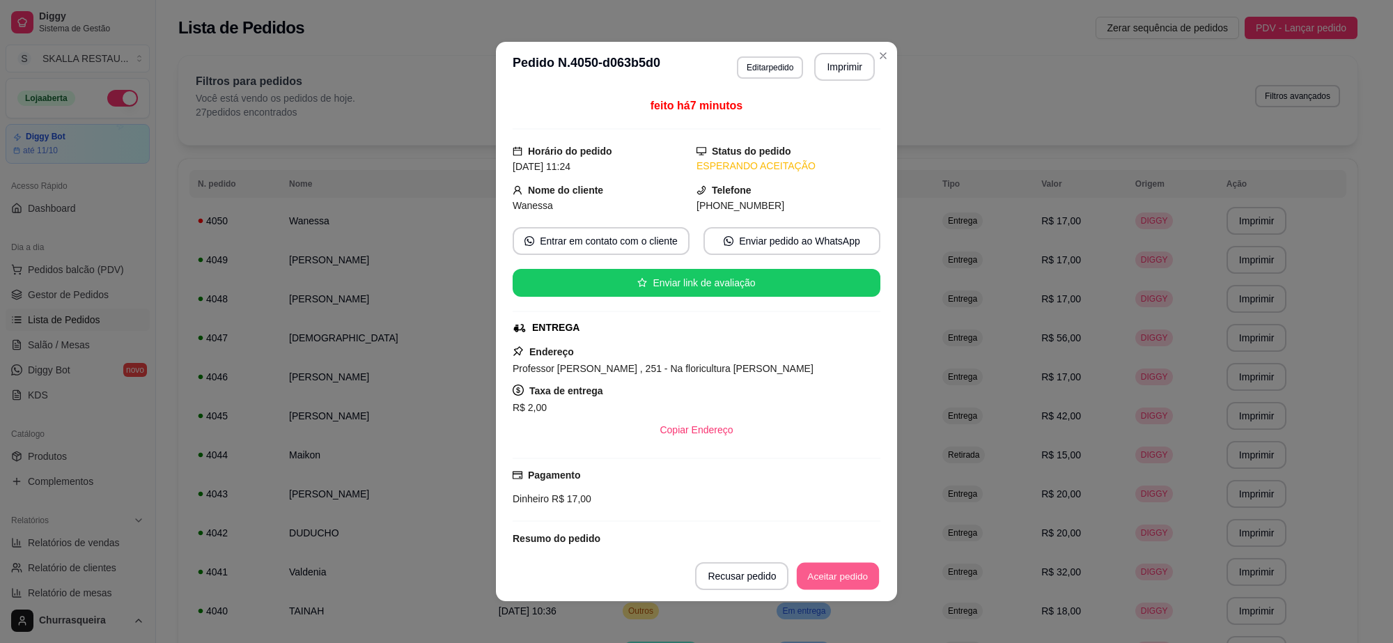
click at [797, 575] on button "Aceitar pedido" at bounding box center [838, 576] width 82 height 27
click at [799, 577] on button "Mover para preparo" at bounding box center [826, 576] width 108 height 28
click at [837, 65] on button "Imprimir" at bounding box center [844, 67] width 61 height 28
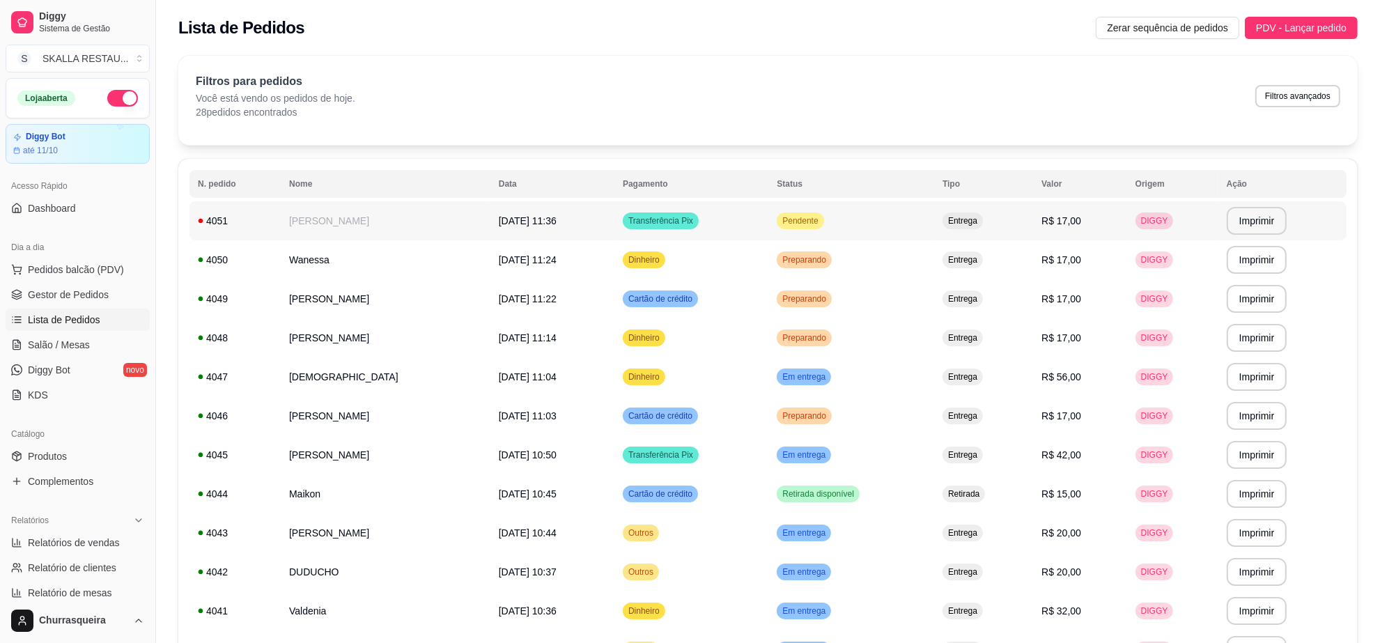
click at [490, 221] on td "[PERSON_NAME]" at bounding box center [386, 220] width 210 height 39
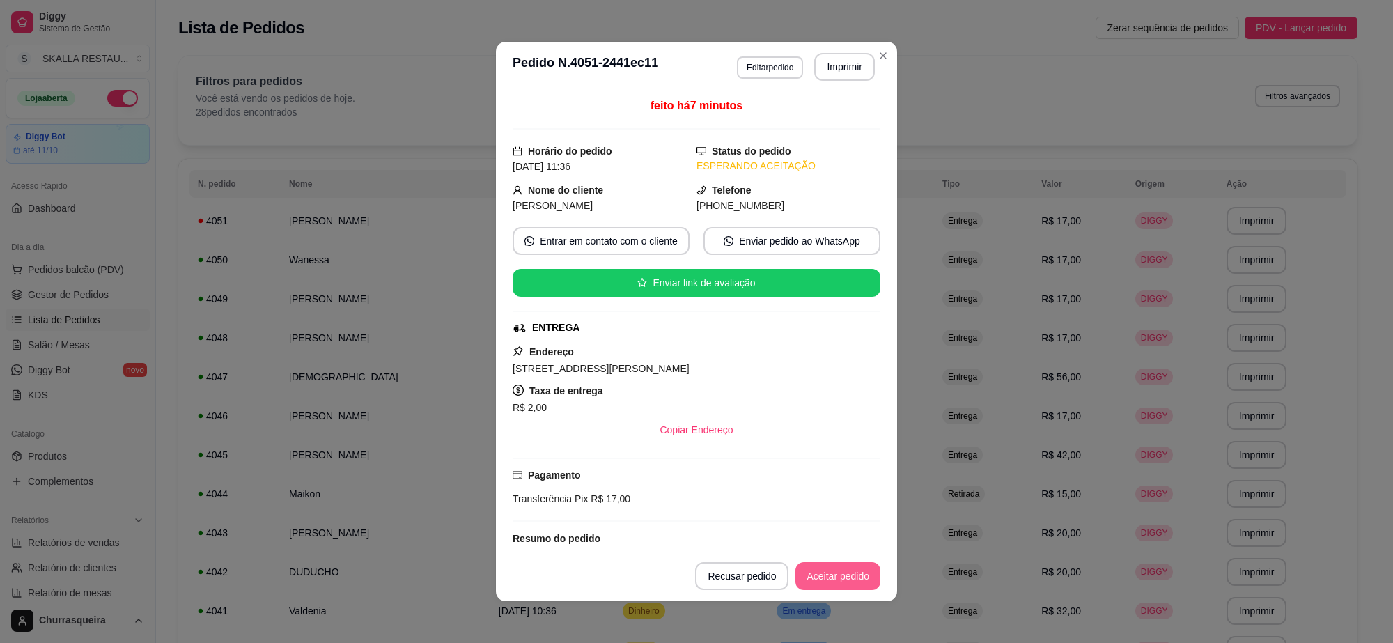
click at [851, 575] on button "Aceitar pedido" at bounding box center [837, 576] width 85 height 28
click at [848, 581] on button "Mover para preparo" at bounding box center [826, 576] width 104 height 27
click at [829, 71] on button "Imprimir" at bounding box center [844, 67] width 61 height 28
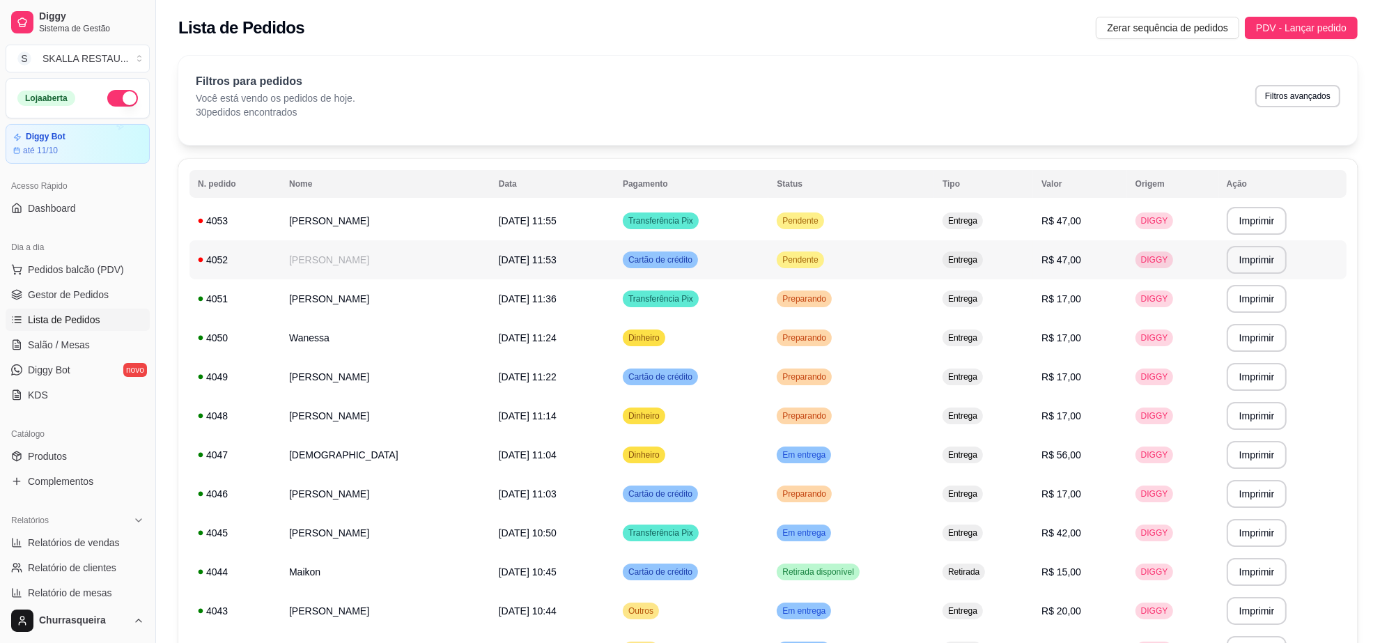
click at [412, 261] on td "[PERSON_NAME]" at bounding box center [386, 259] width 210 height 39
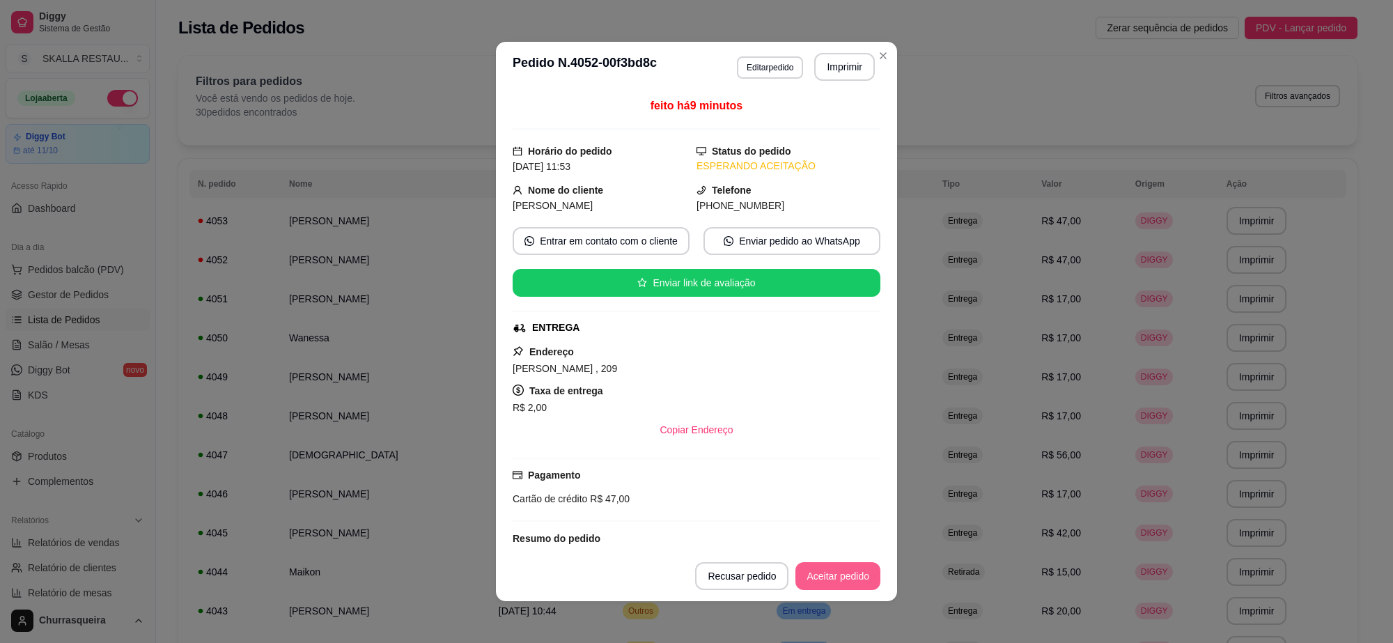
click at [848, 580] on button "Aceitar pedido" at bounding box center [837, 576] width 85 height 28
click at [846, 577] on button "Mover para preparo" at bounding box center [826, 576] width 108 height 28
click at [820, 75] on button "Imprimir" at bounding box center [844, 67] width 61 height 28
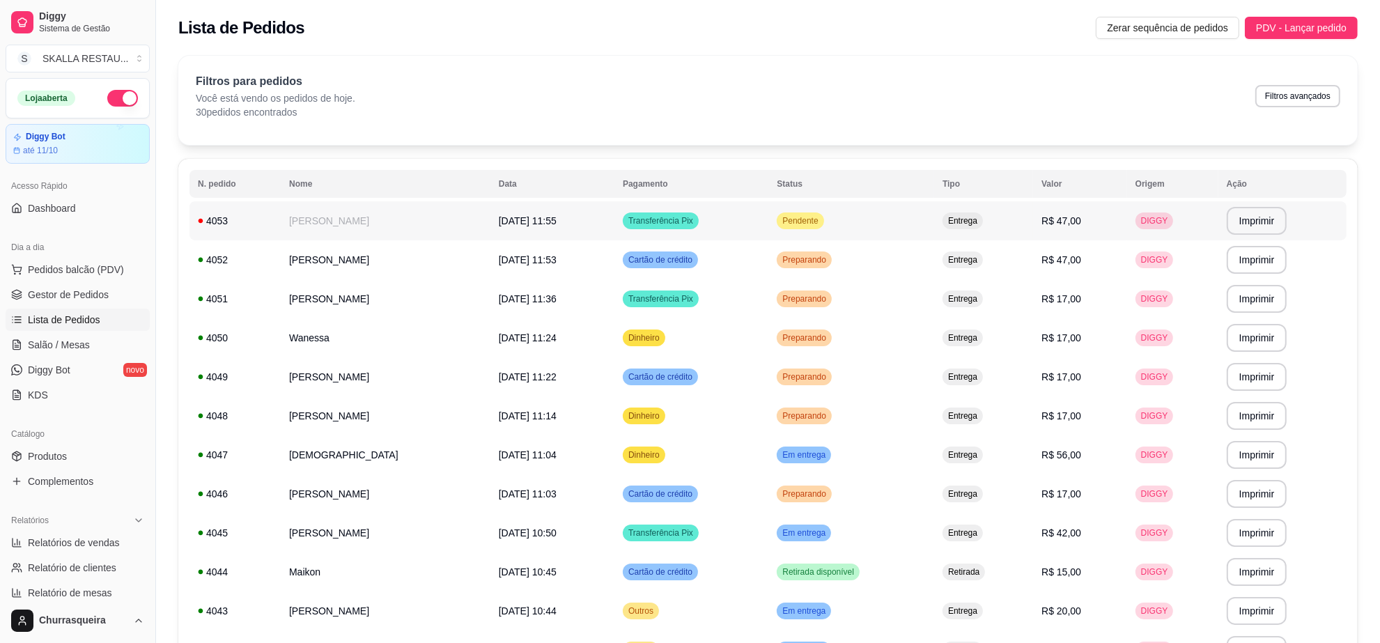
click at [693, 223] on span "Transferência Pix" at bounding box center [660, 220] width 70 height 11
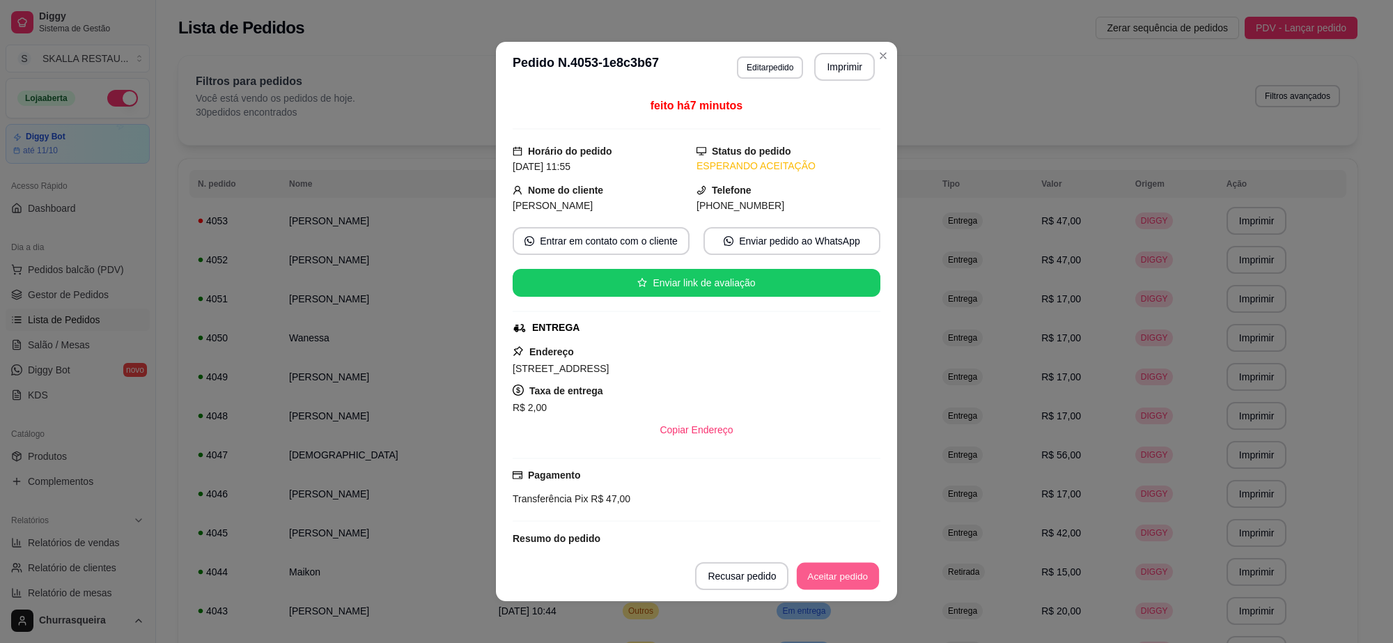
click at [868, 584] on button "Aceitar pedido" at bounding box center [838, 576] width 82 height 27
click at [851, 580] on button "Mover para preparo" at bounding box center [826, 576] width 108 height 28
click at [841, 67] on button "Imprimir" at bounding box center [844, 67] width 58 height 27
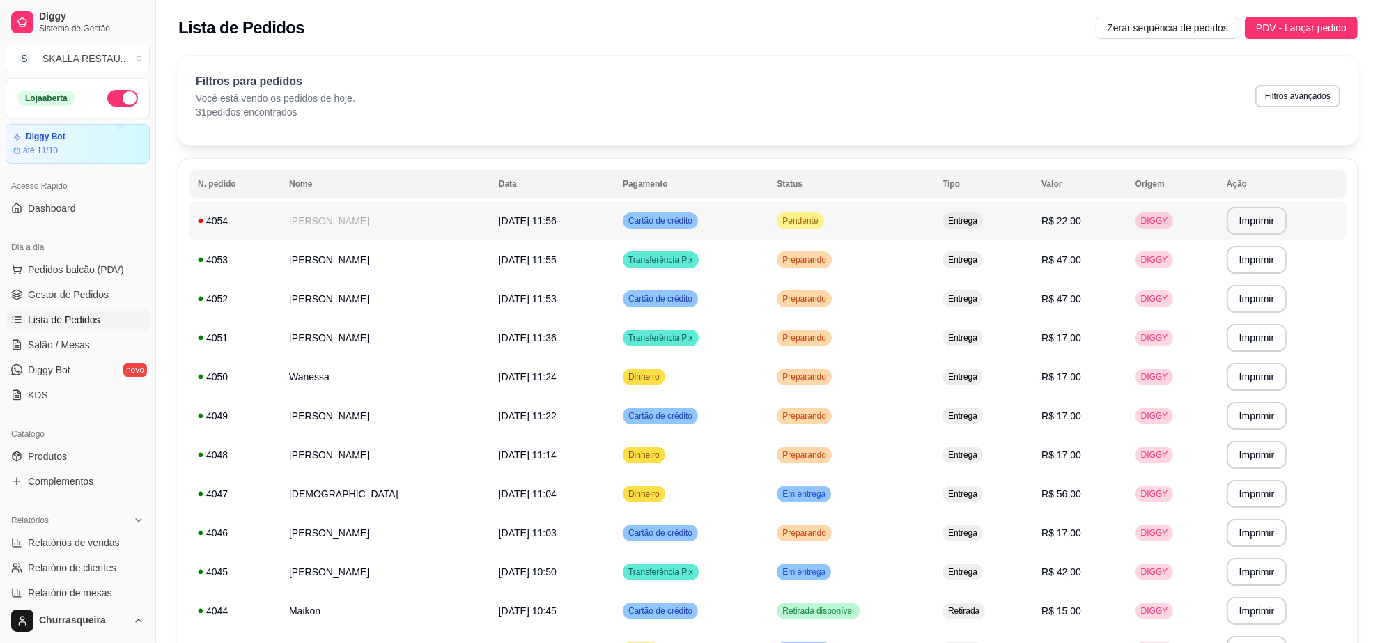
click at [371, 223] on td "[PERSON_NAME]" at bounding box center [386, 220] width 210 height 39
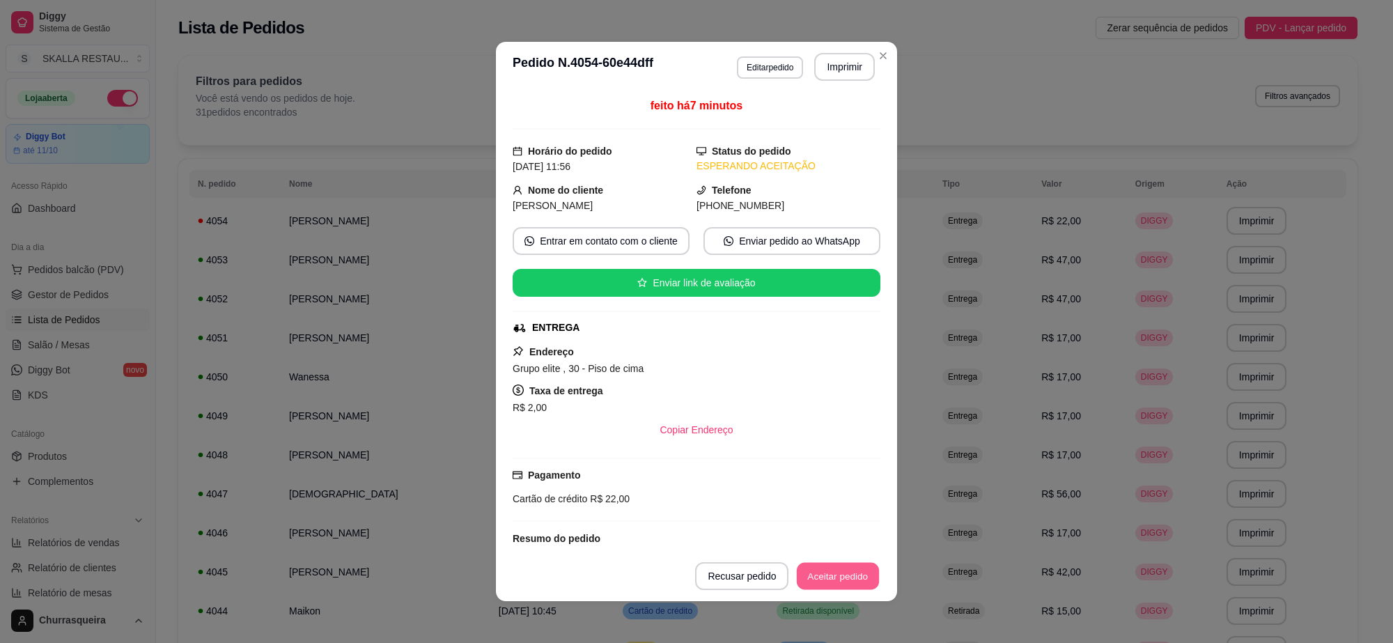
click at [831, 585] on button "Aceitar pedido" at bounding box center [838, 576] width 82 height 27
click at [831, 585] on button "Mover para preparo" at bounding box center [826, 576] width 108 height 28
click at [846, 75] on button "Imprimir" at bounding box center [844, 67] width 61 height 28
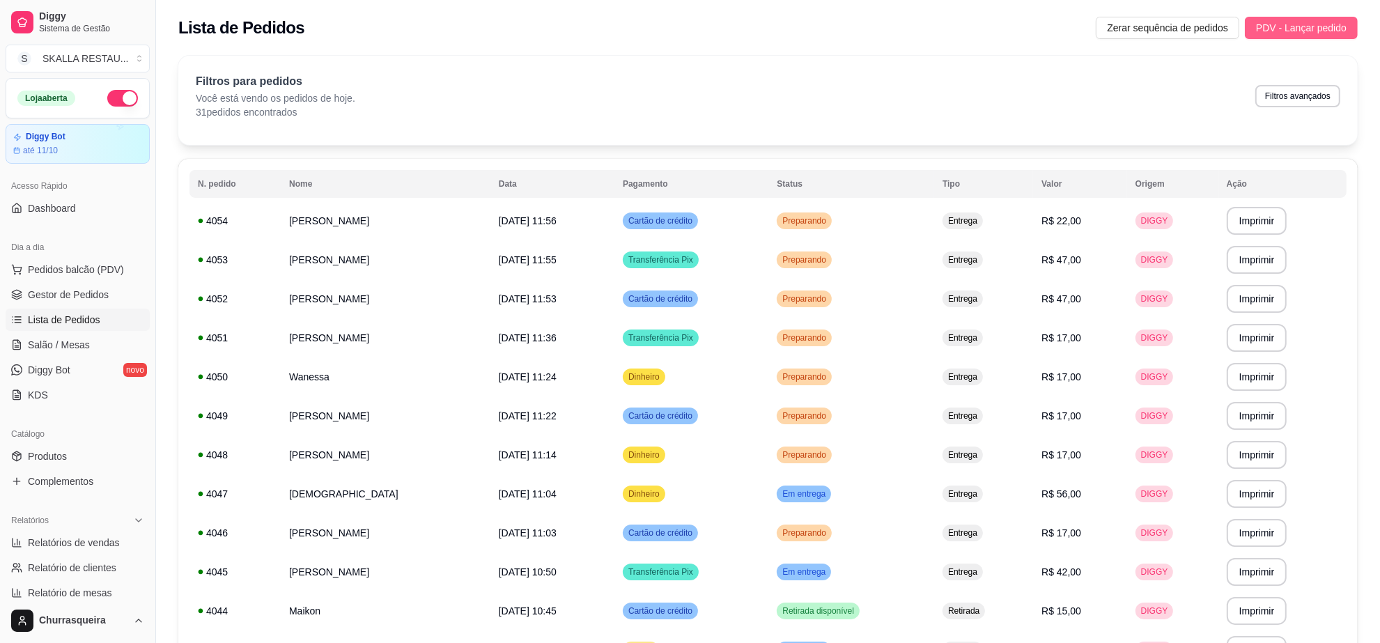
click at [1308, 22] on span "PDV - Lançar pedido" at bounding box center [1301, 27] width 91 height 15
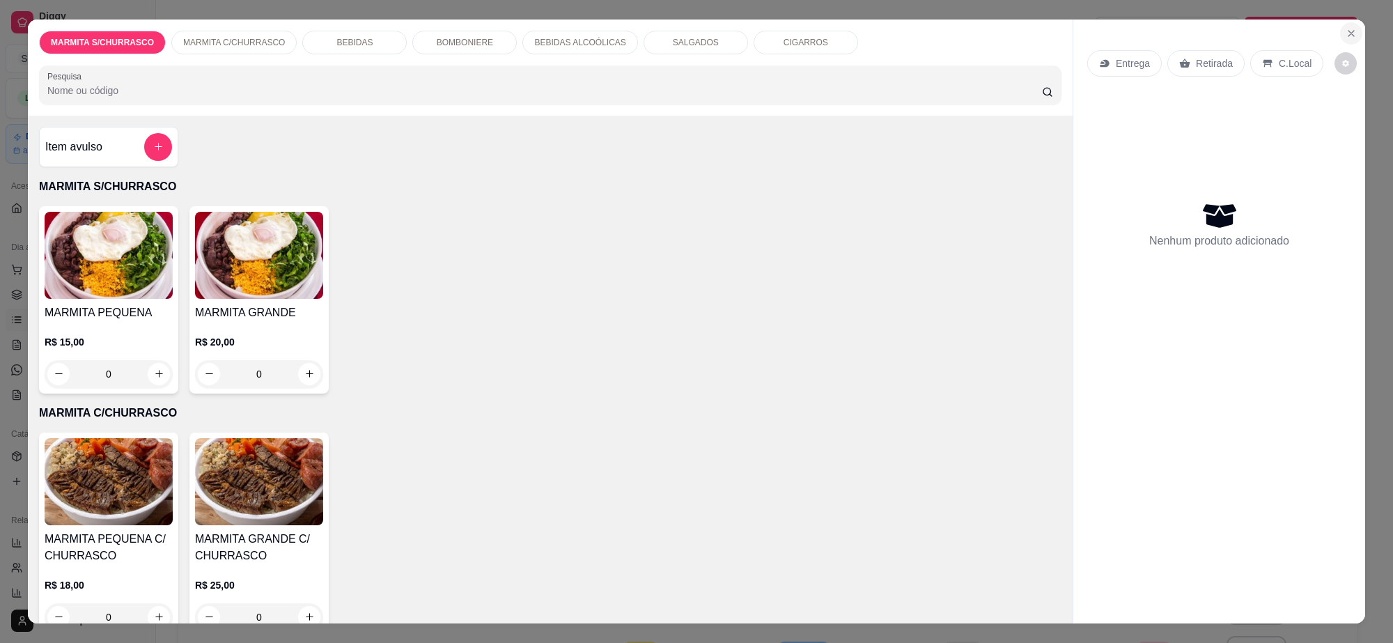
click at [1350, 42] on button "Close" at bounding box center [1351, 33] width 22 height 22
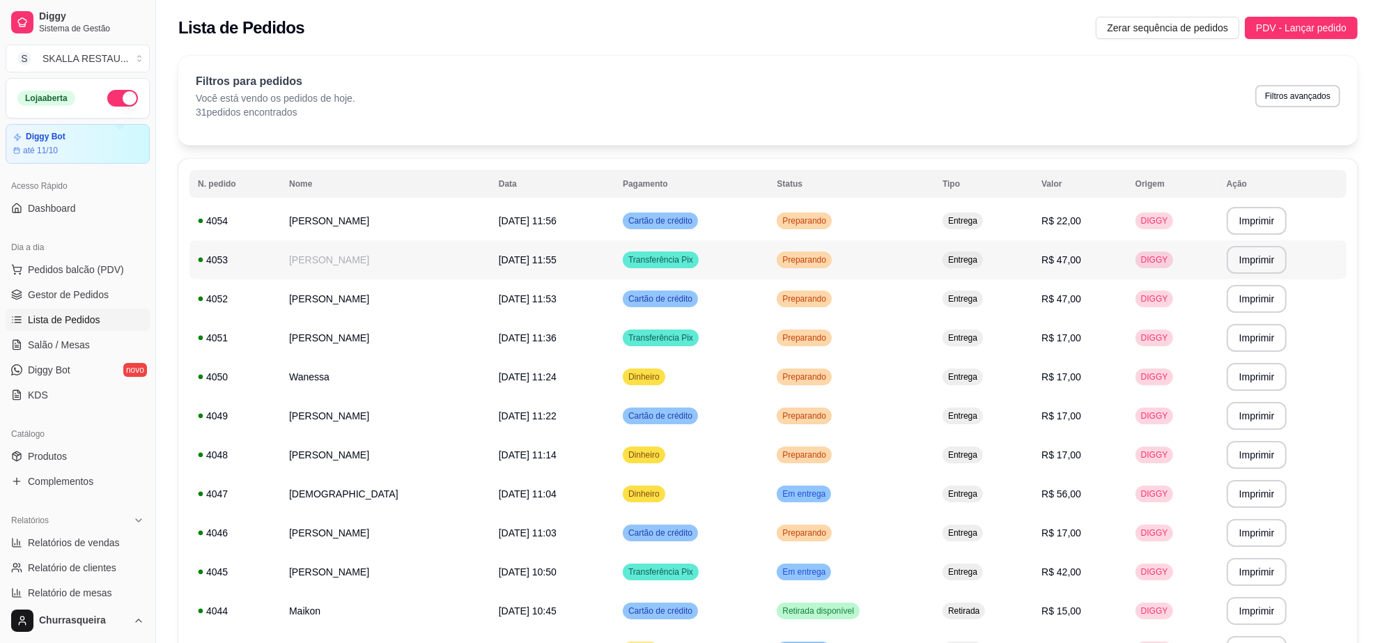
click at [816, 265] on td "Preparando" at bounding box center [851, 259] width 166 height 39
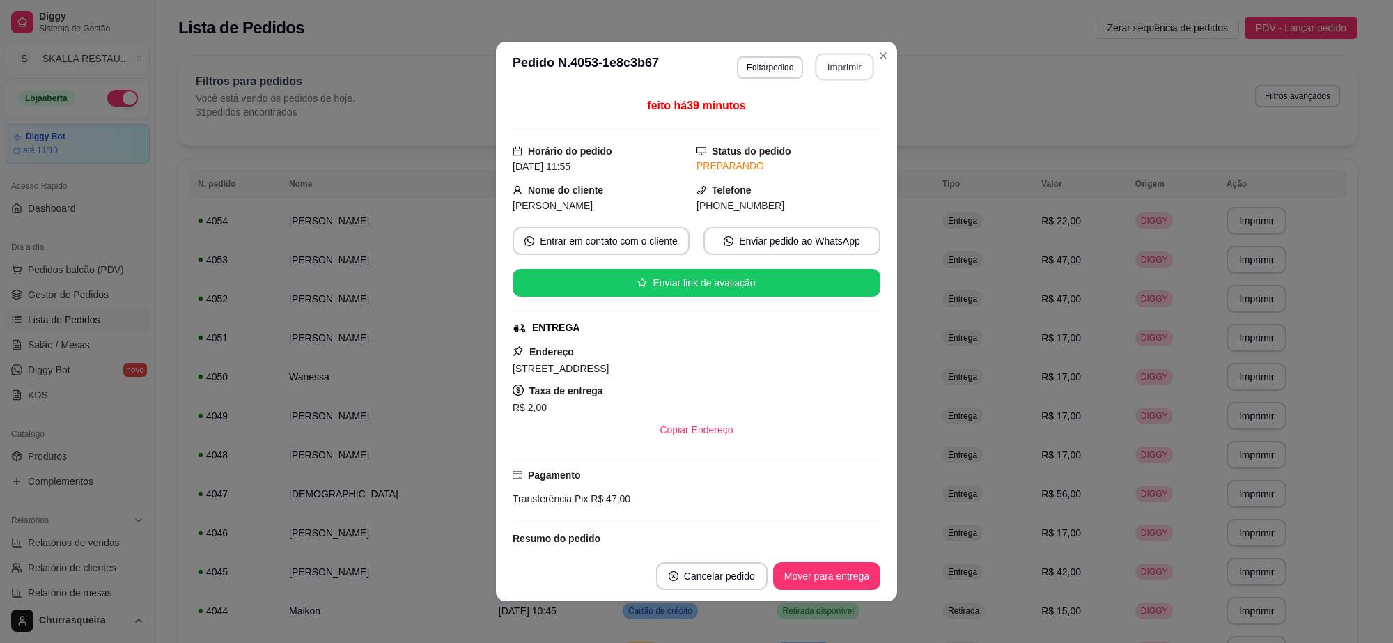
click at [841, 65] on button "Imprimir" at bounding box center [844, 67] width 58 height 27
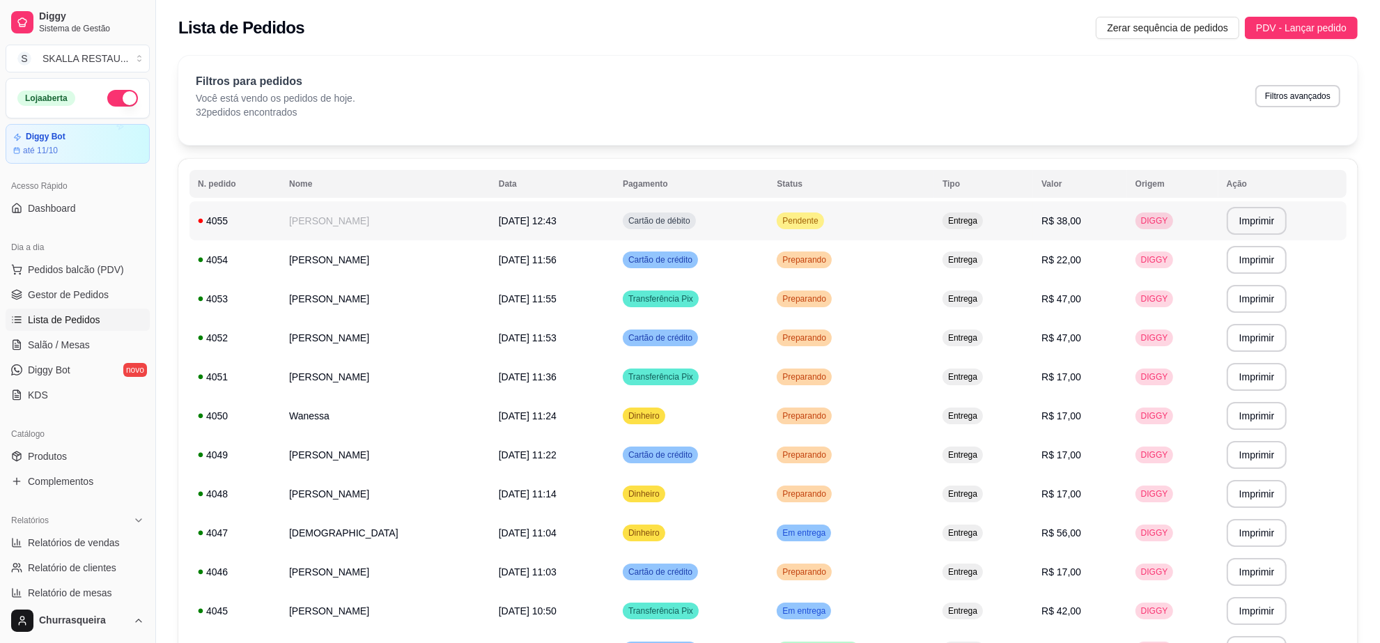
click at [611, 214] on td "[DATE] 12:43" at bounding box center [552, 220] width 124 height 39
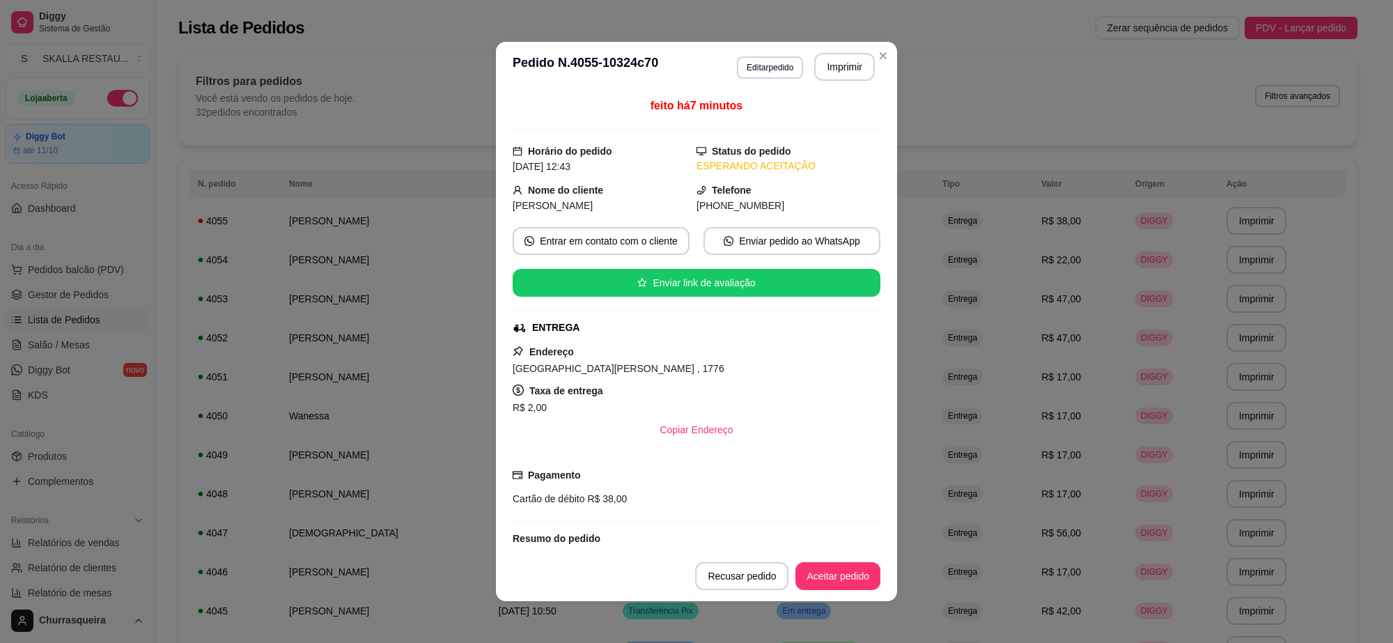
click at [850, 563] on button "Aceitar pedido" at bounding box center [837, 576] width 85 height 28
click at [847, 568] on button "Mover para preparo" at bounding box center [826, 576] width 108 height 28
click at [832, 75] on button "Imprimir" at bounding box center [844, 67] width 61 height 28
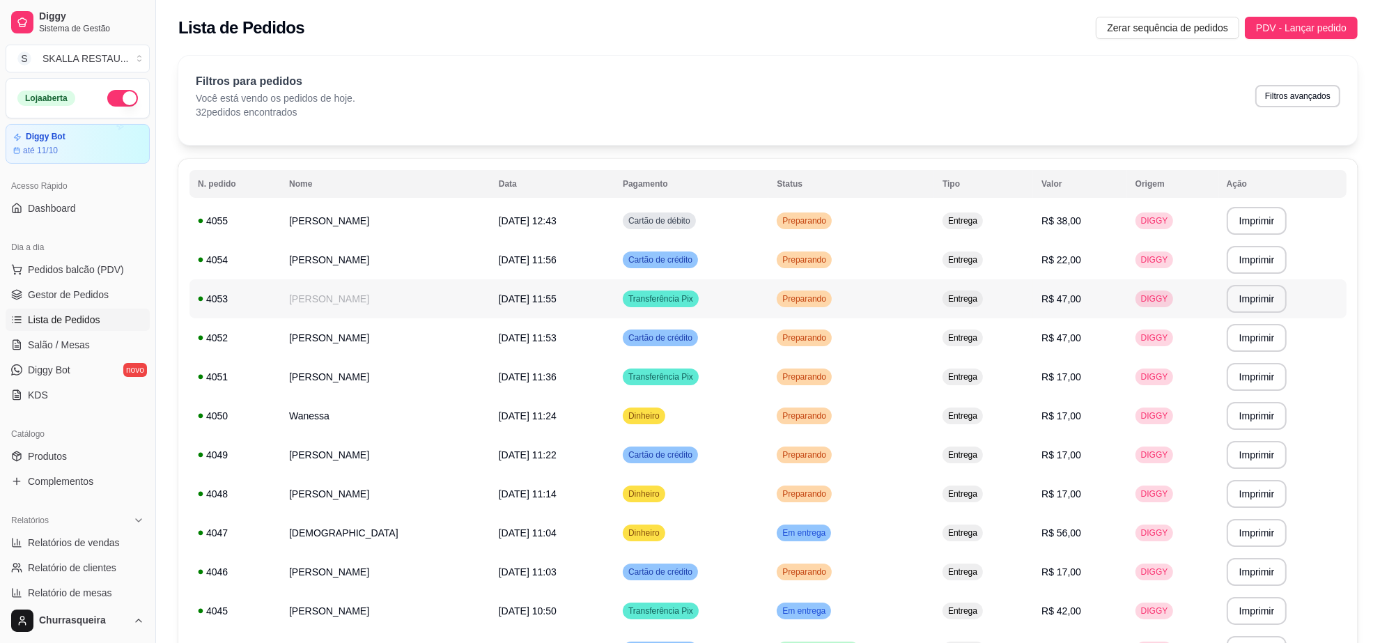
click at [463, 291] on td "[PERSON_NAME]" at bounding box center [386, 298] width 210 height 39
click at [77, 488] on span "Complementos" at bounding box center [60, 481] width 65 height 14
